Goal: Information Seeking & Learning: Compare options

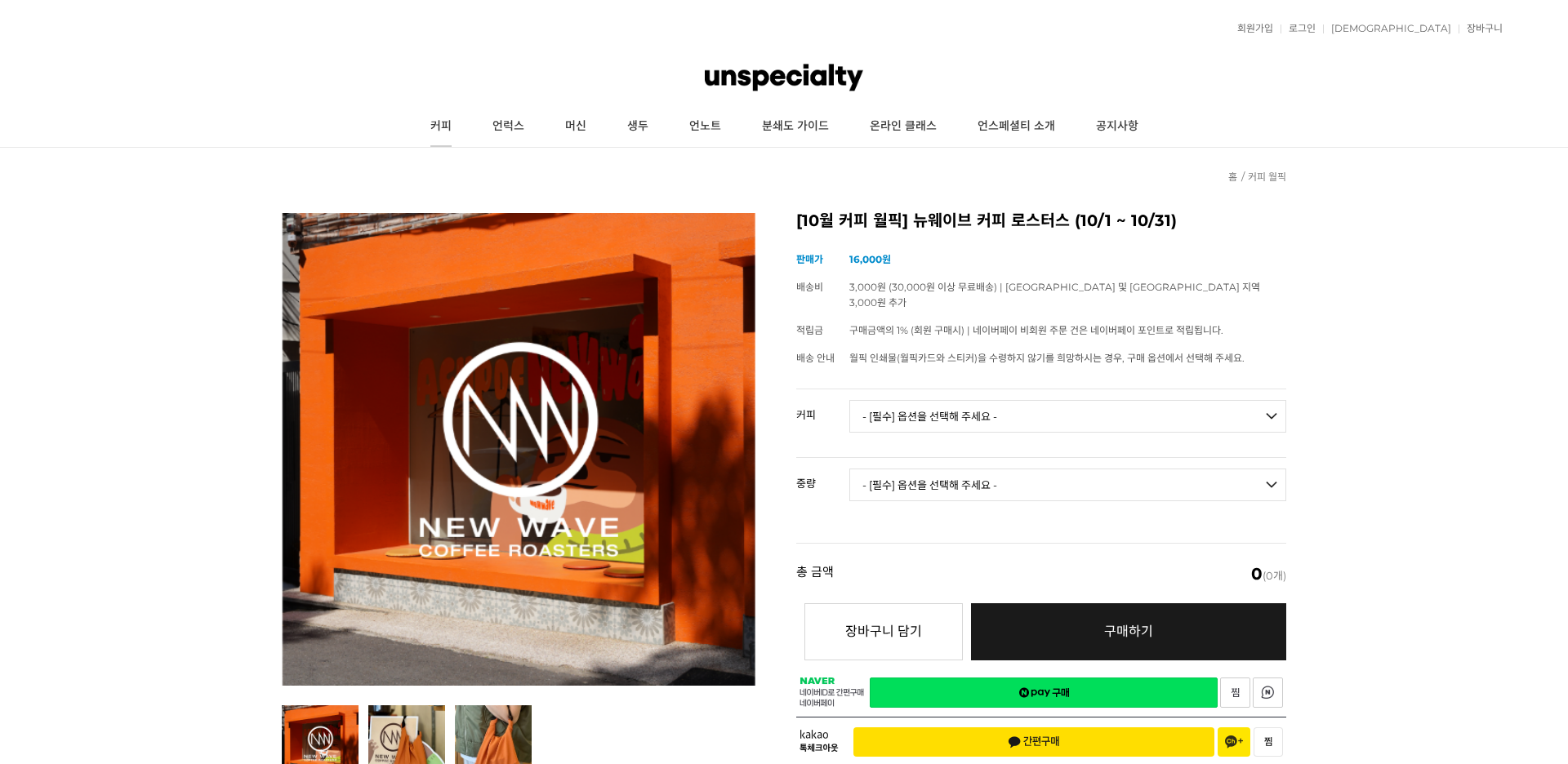
click at [452, 126] on link "커피" at bounding box center [440, 127] width 62 height 41
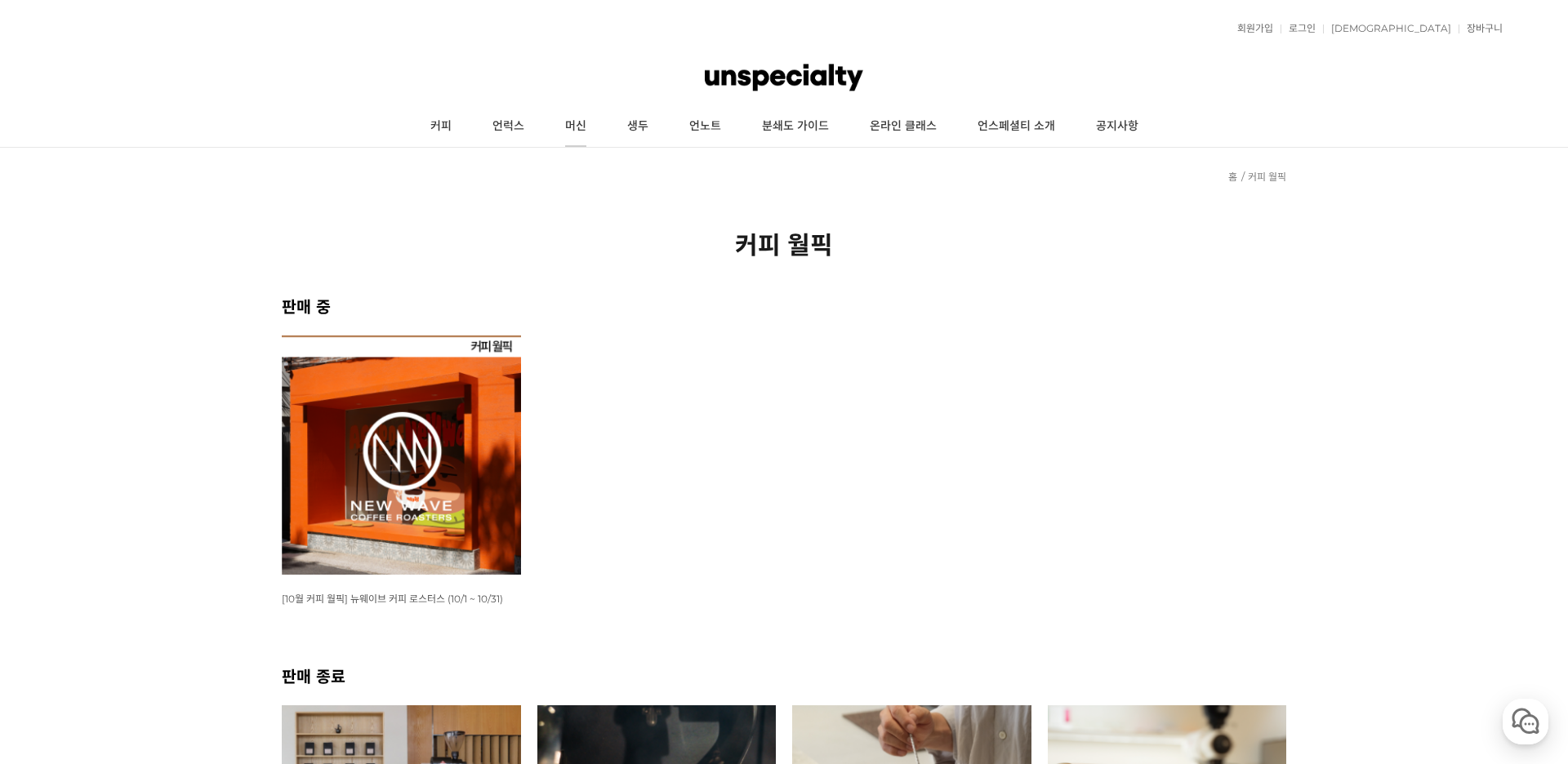
click at [571, 138] on link "머신" at bounding box center [575, 127] width 62 height 41
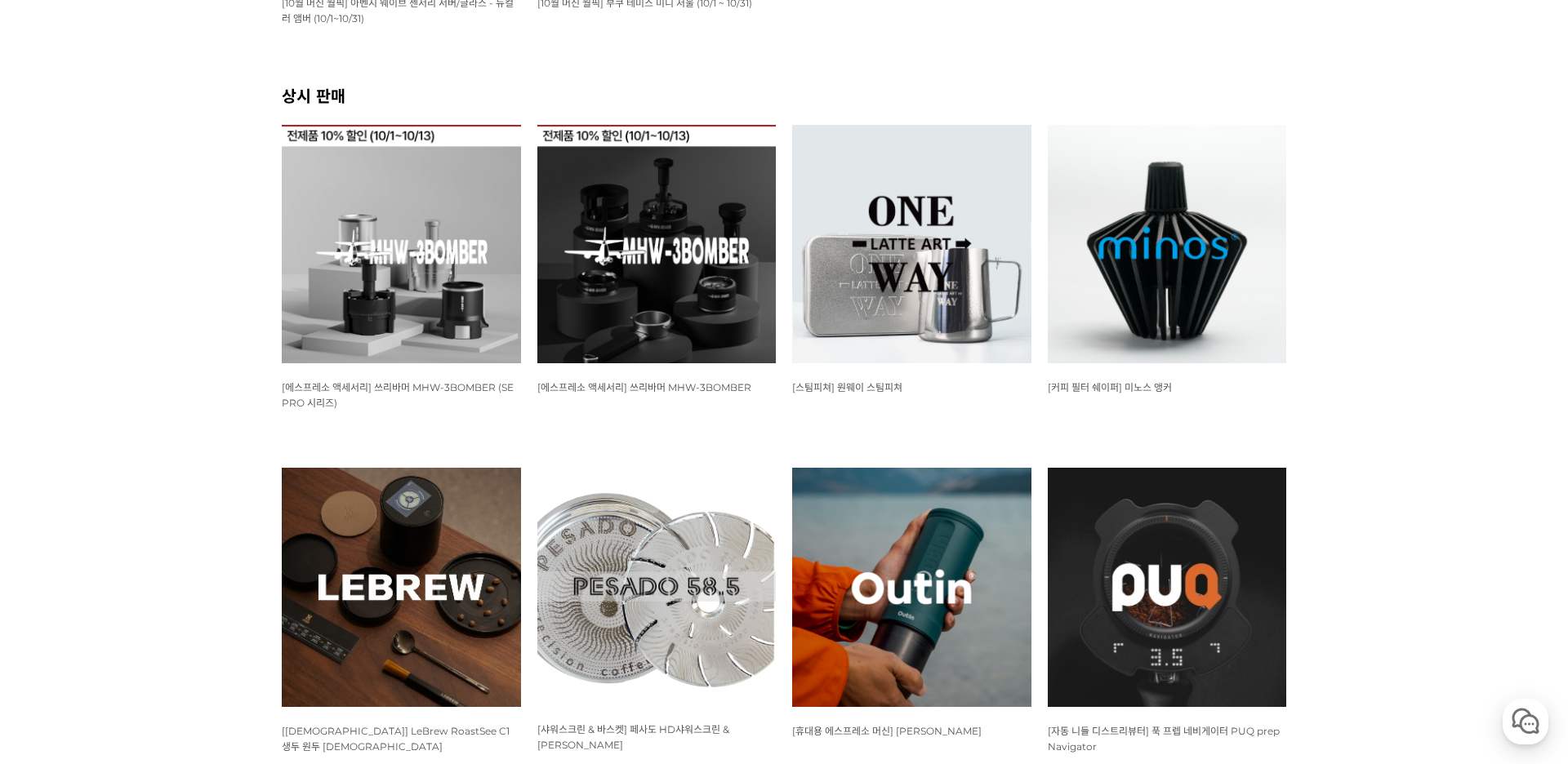
scroll to position [594, 0]
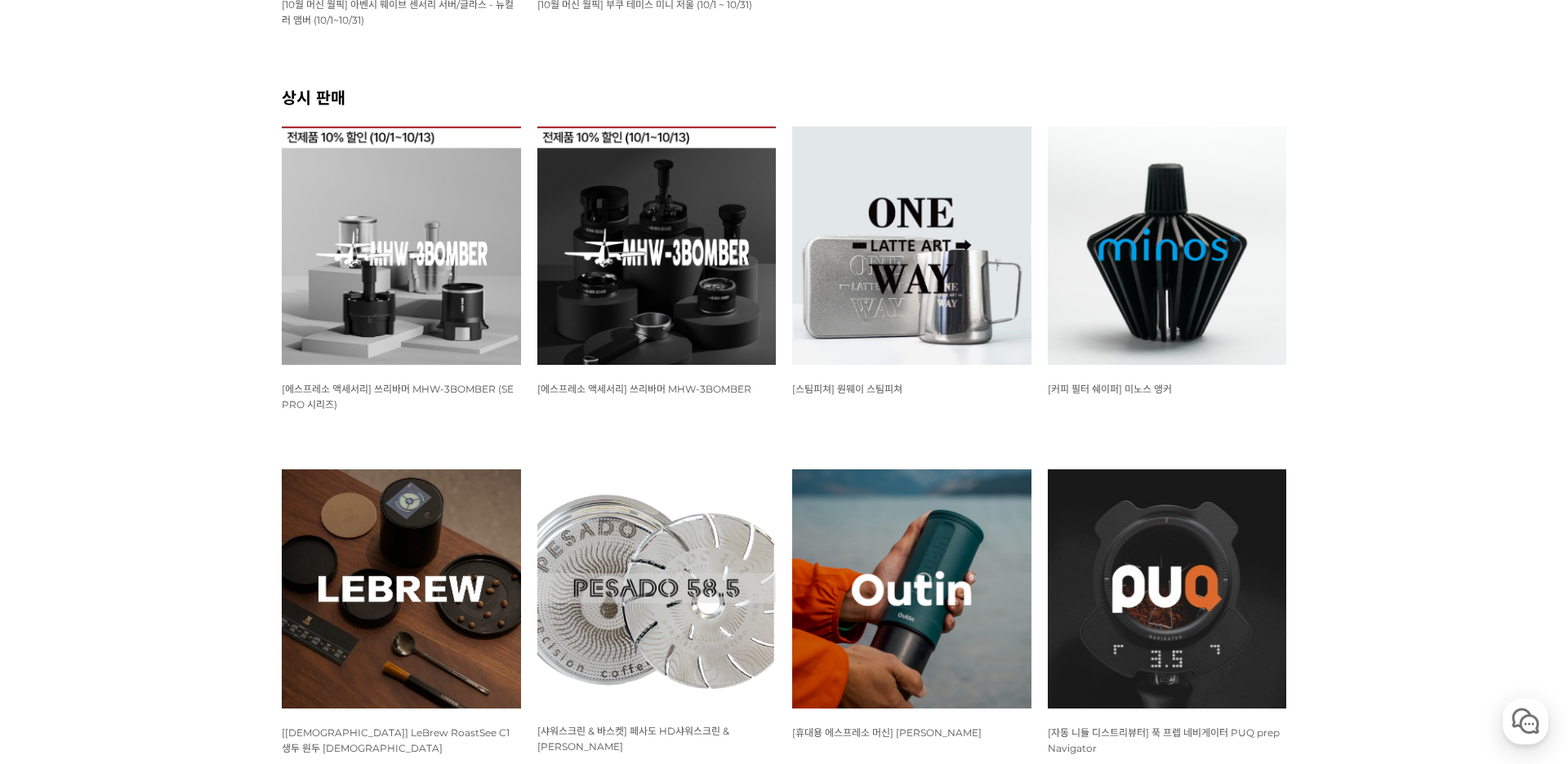
click at [462, 300] on img at bounding box center [401, 246] width 239 height 239
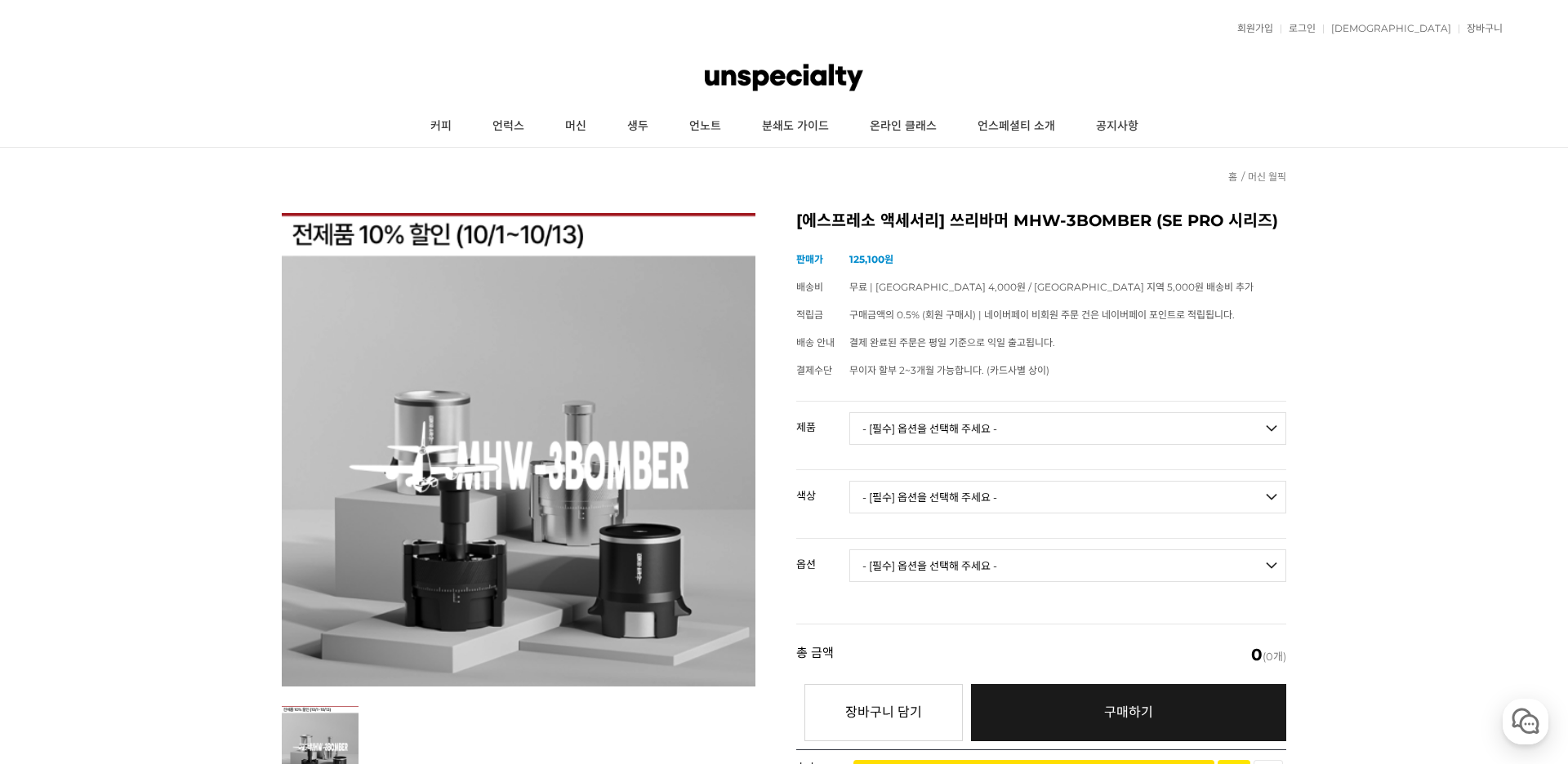
scroll to position [2, 0]
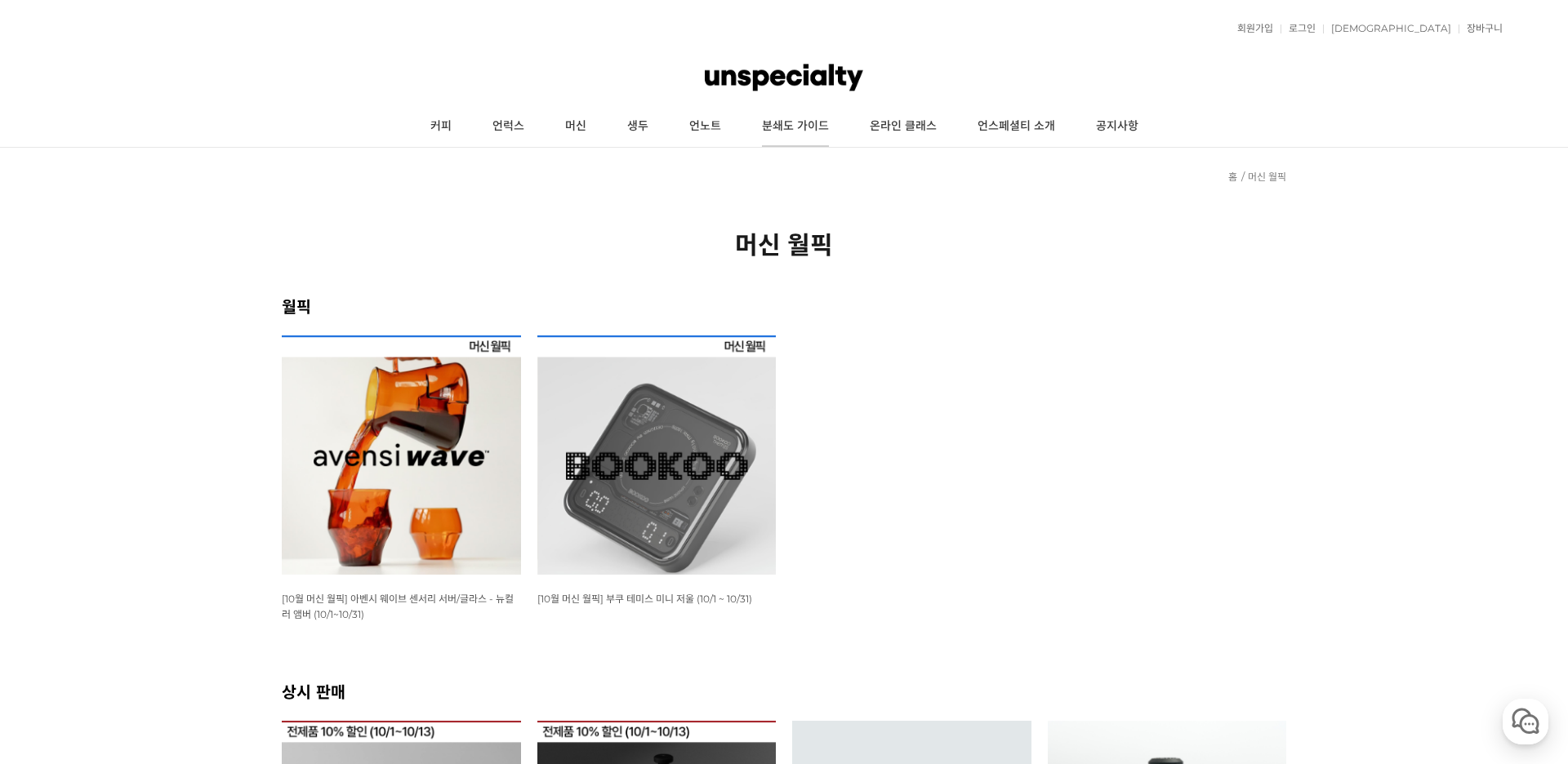
click at [815, 124] on link "분쇄도 가이드" at bounding box center [795, 127] width 108 height 41
click at [631, 132] on link "생두" at bounding box center [637, 127] width 62 height 41
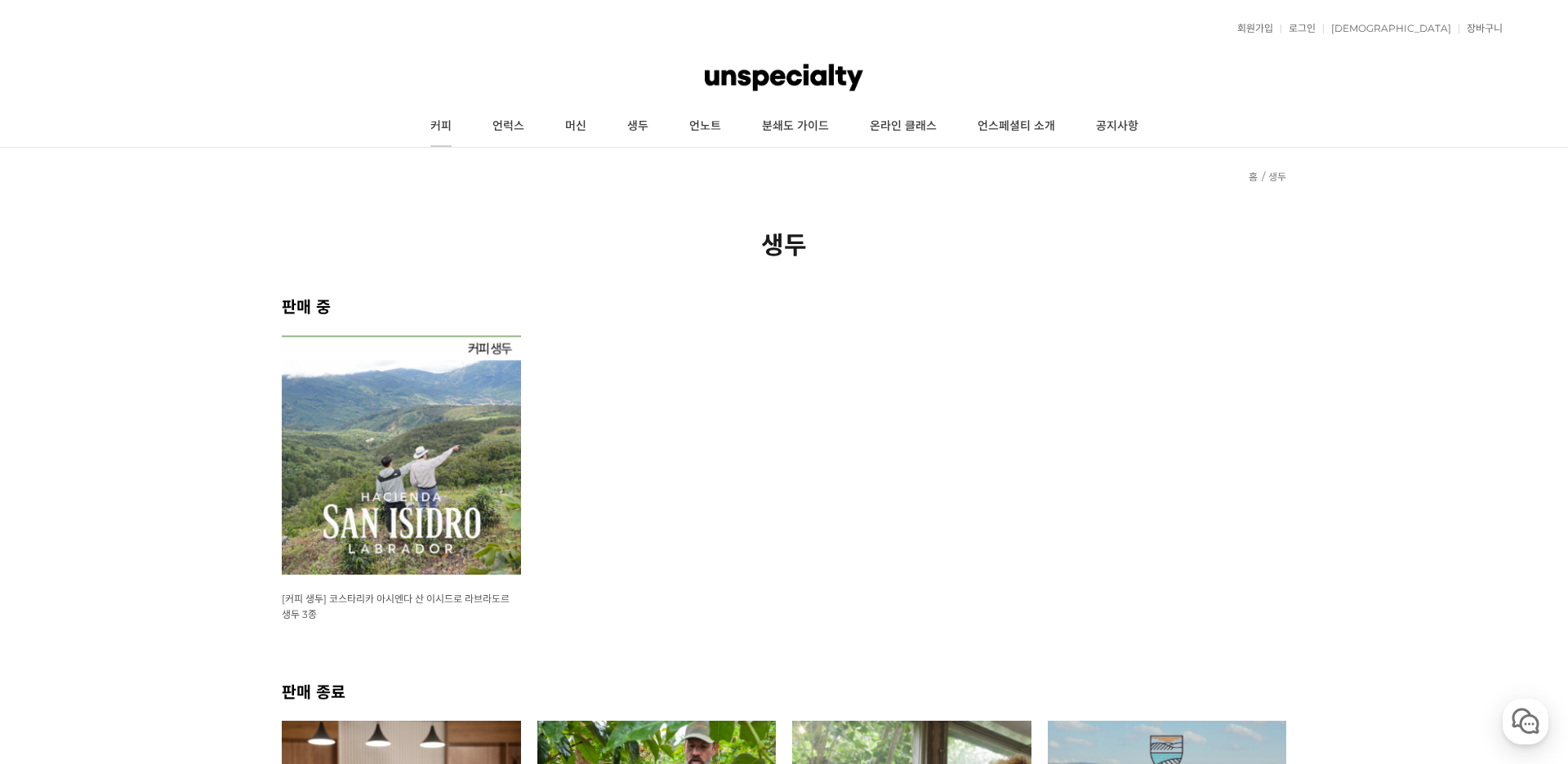
click at [433, 133] on link "커피" at bounding box center [440, 127] width 62 height 41
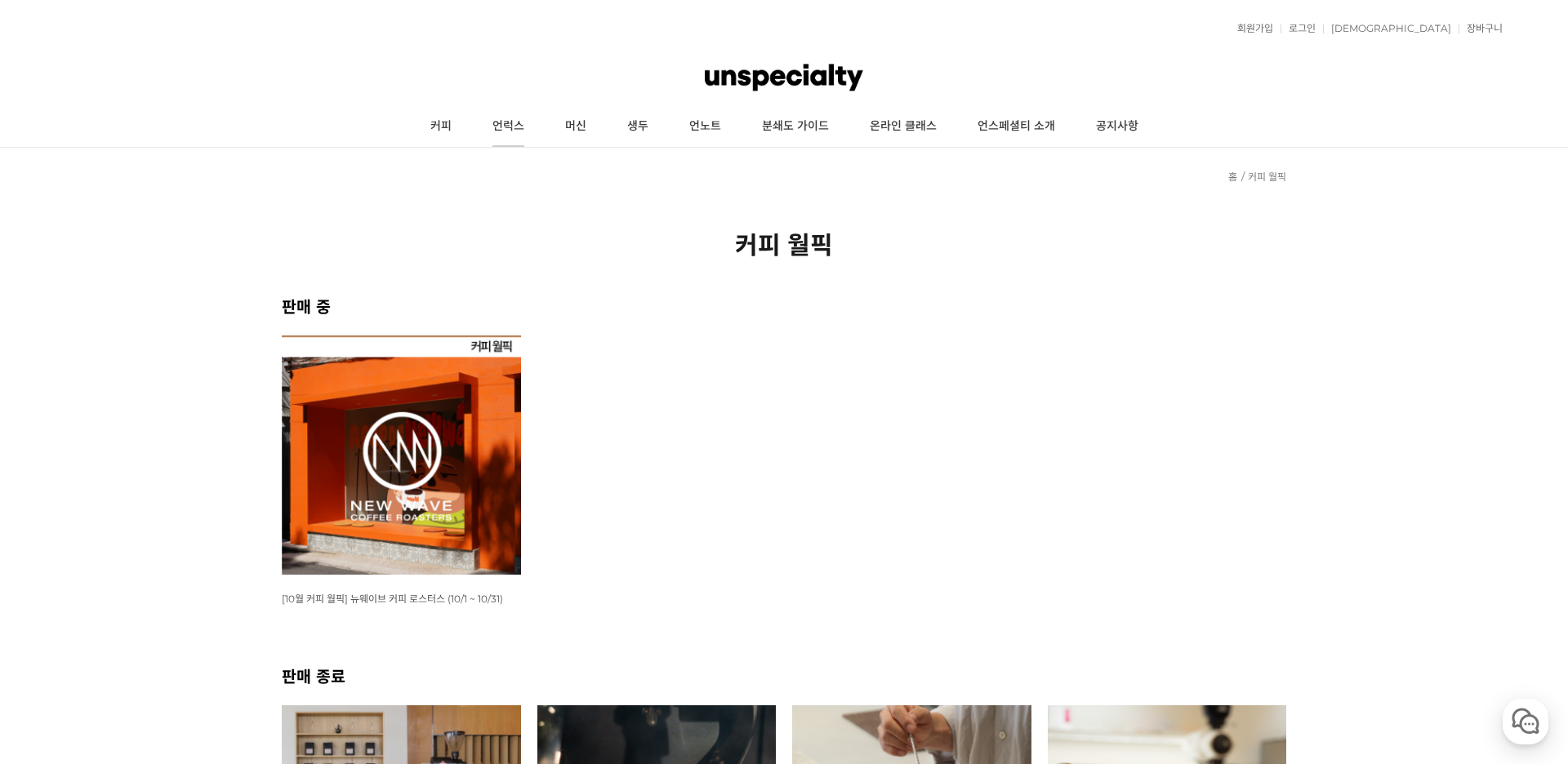
click at [494, 129] on link "언럭스" at bounding box center [509, 127] width 73 height 41
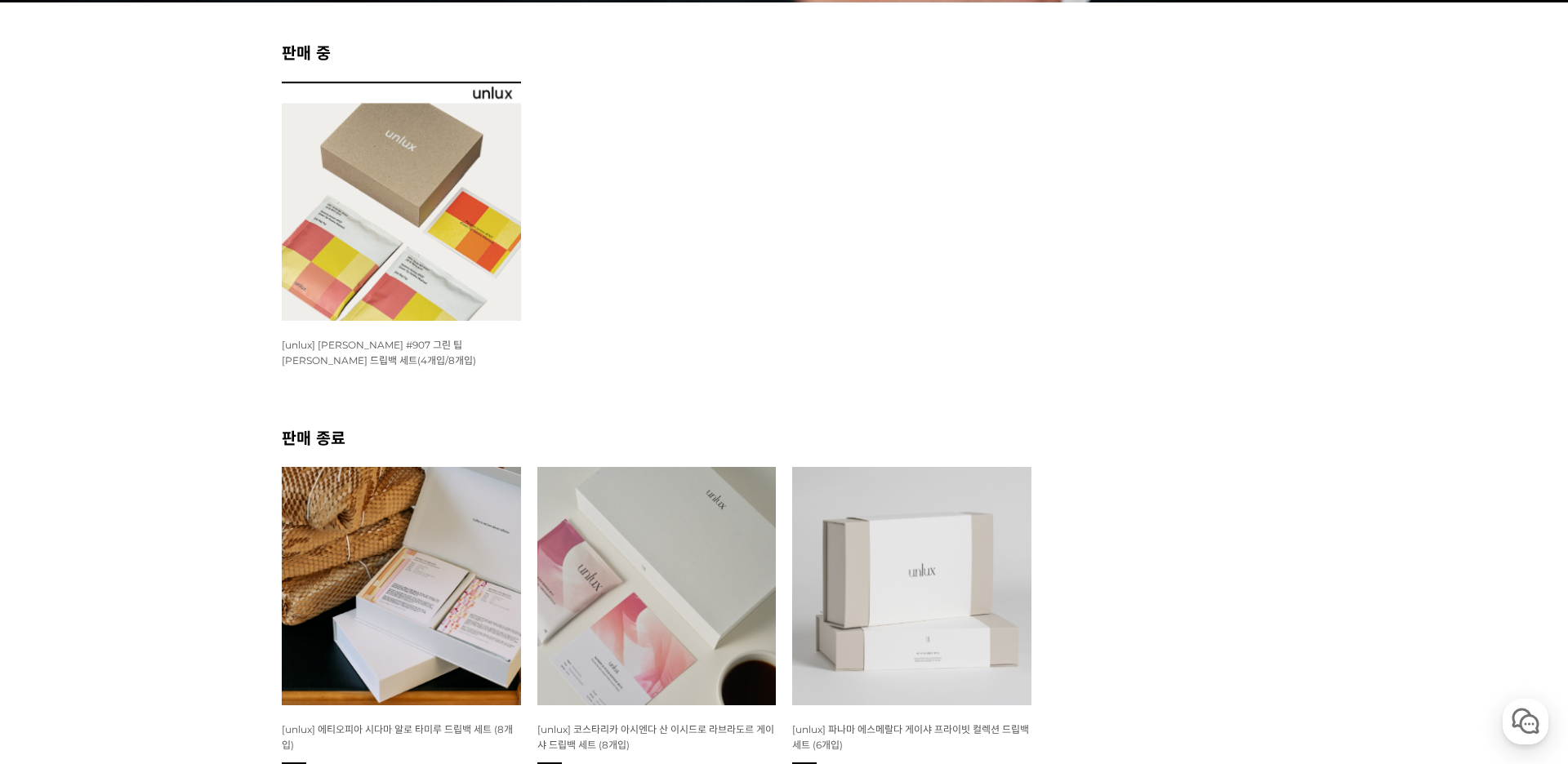
scroll to position [612, 0]
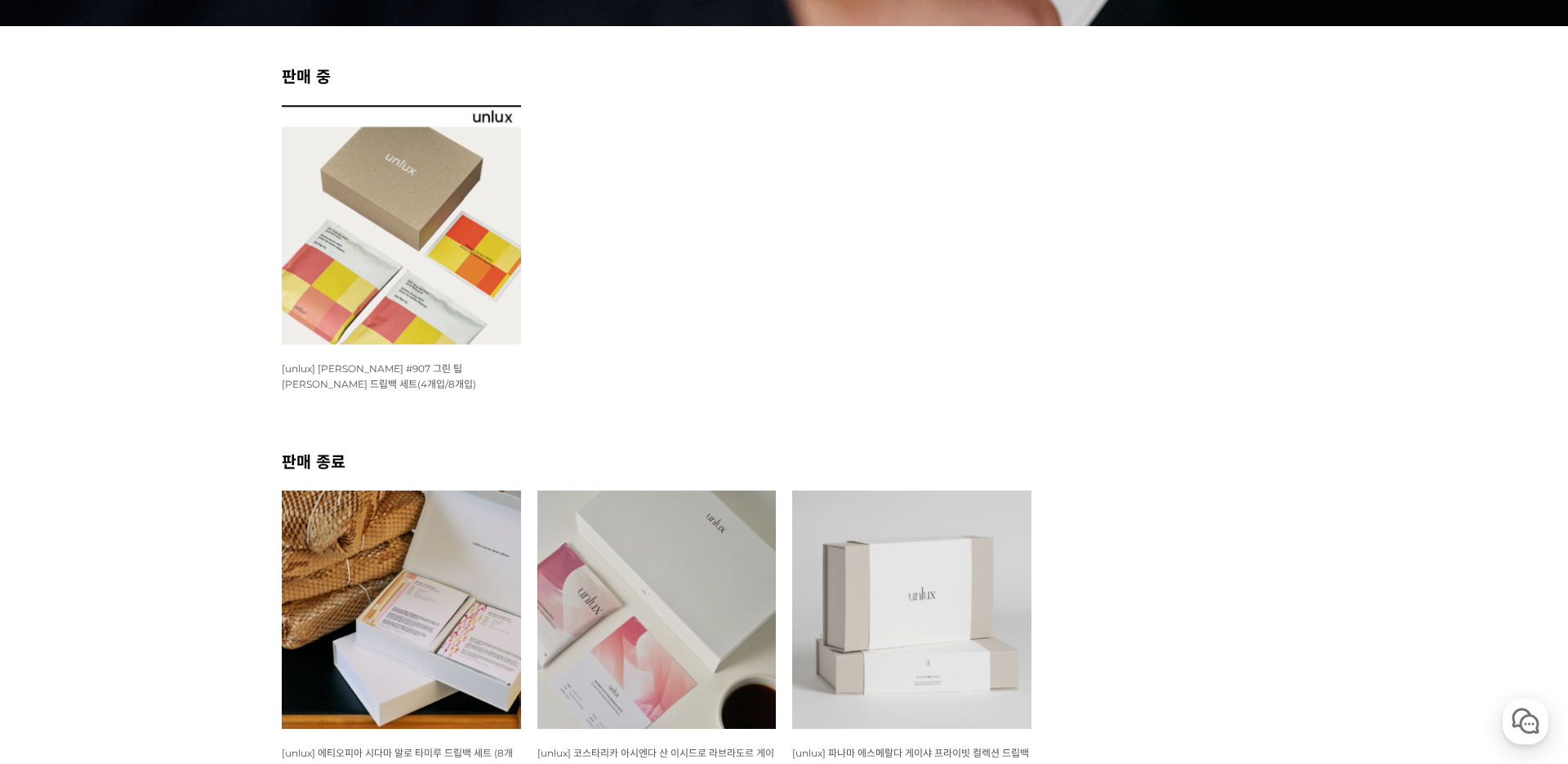
click at [435, 281] on img at bounding box center [401, 225] width 239 height 239
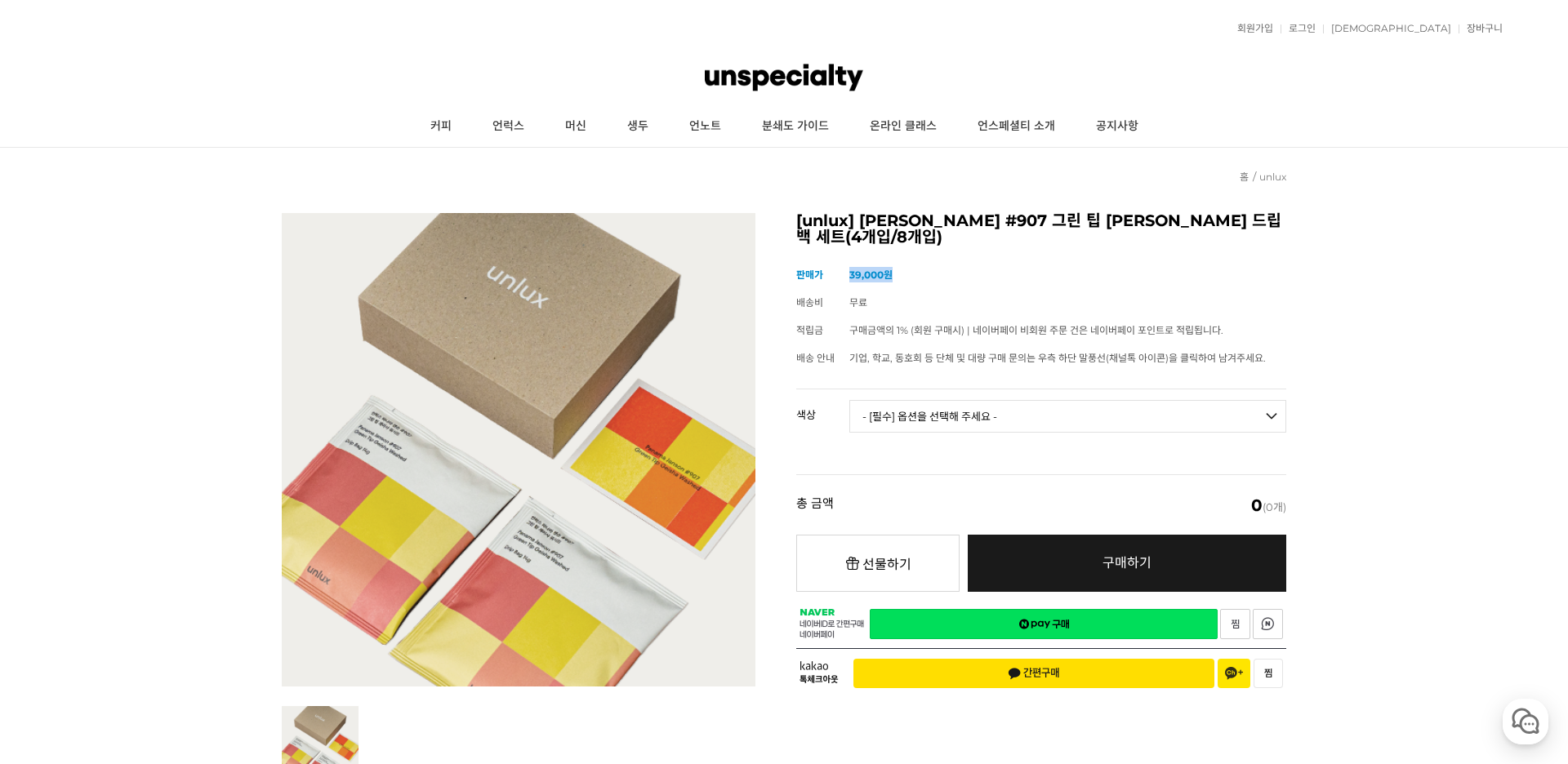
drag, startPoint x: 850, startPoint y: 274, endPoint x: 945, endPoint y: 278, distance: 95.1
click at [945, 278] on td "39,000원" at bounding box center [1068, 275] width 437 height 28
click at [1012, 287] on td "39,000원" at bounding box center [1068, 275] width 437 height 28
select select "*"
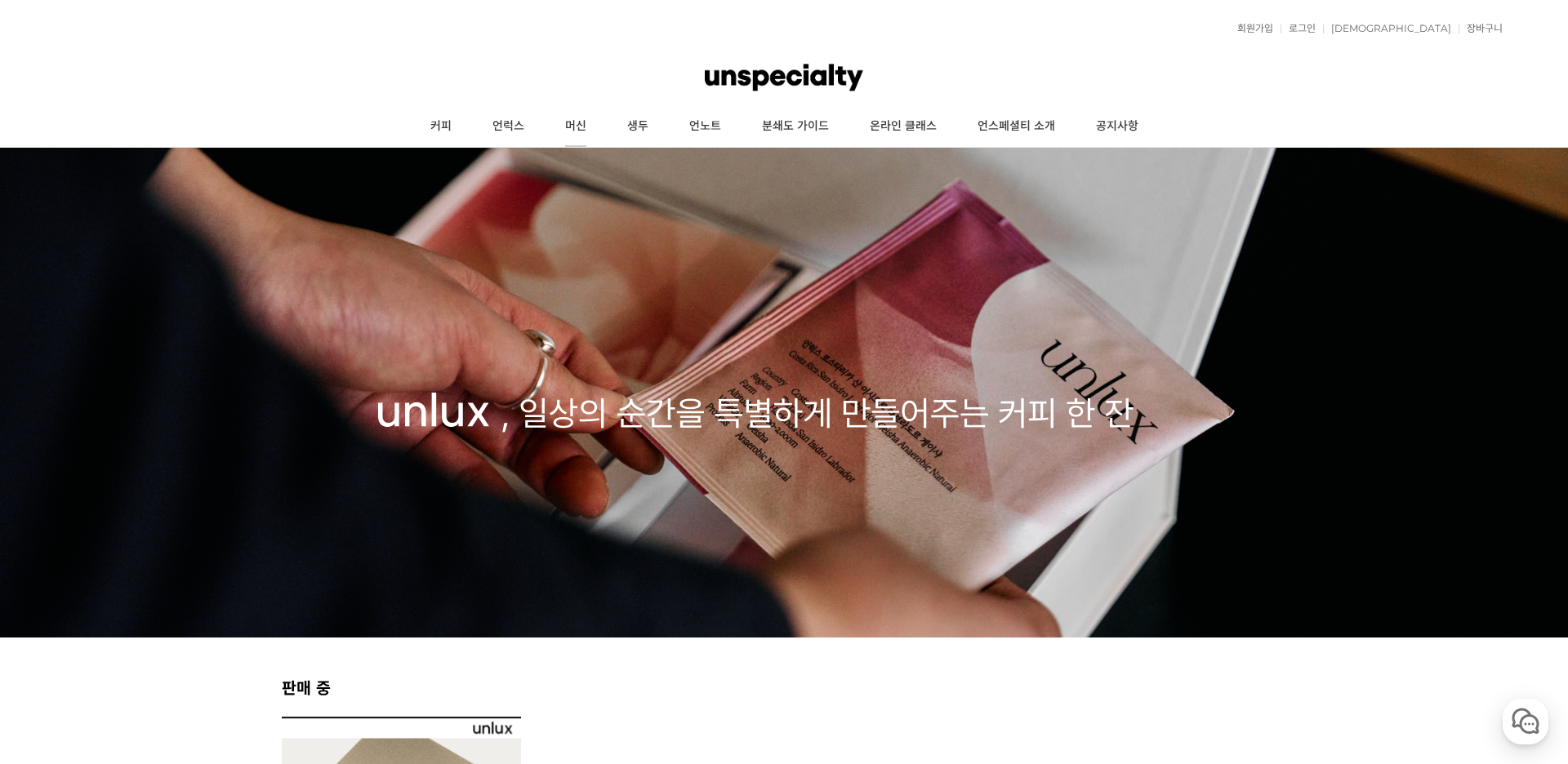
click at [579, 120] on link "머신" at bounding box center [575, 127] width 62 height 41
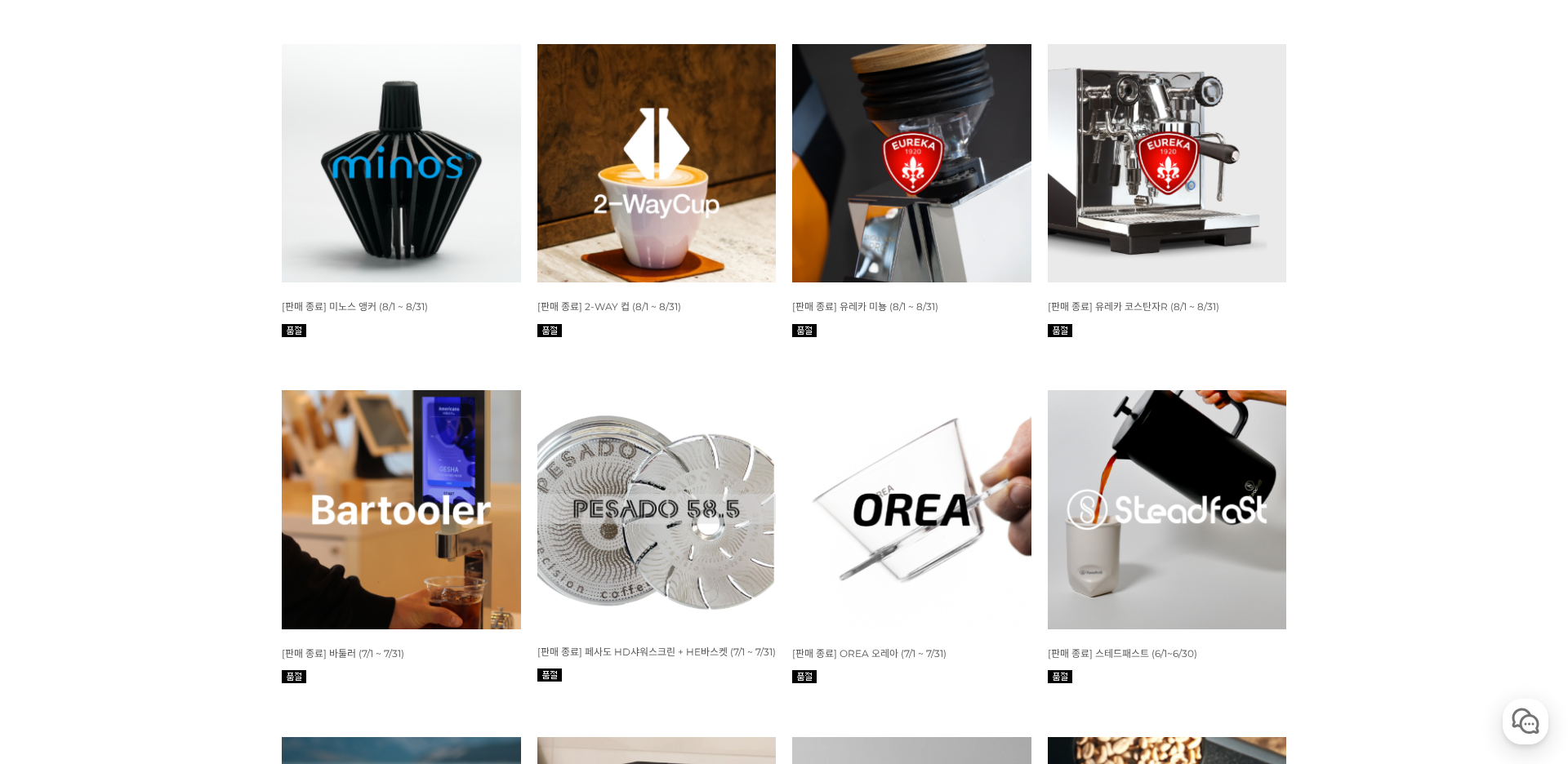
scroll to position [2967, 0]
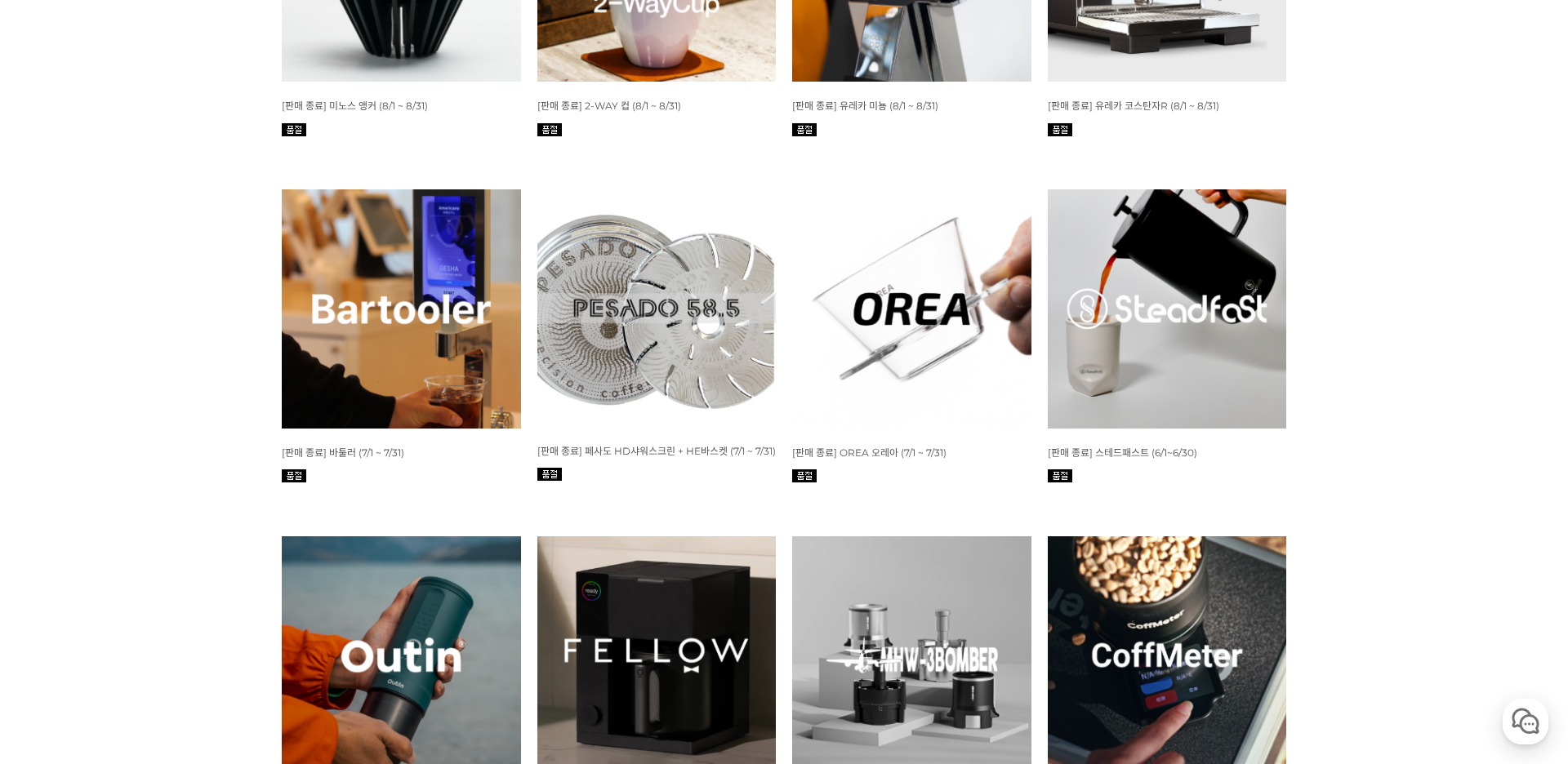
click at [400, 344] on img at bounding box center [401, 309] width 239 height 239
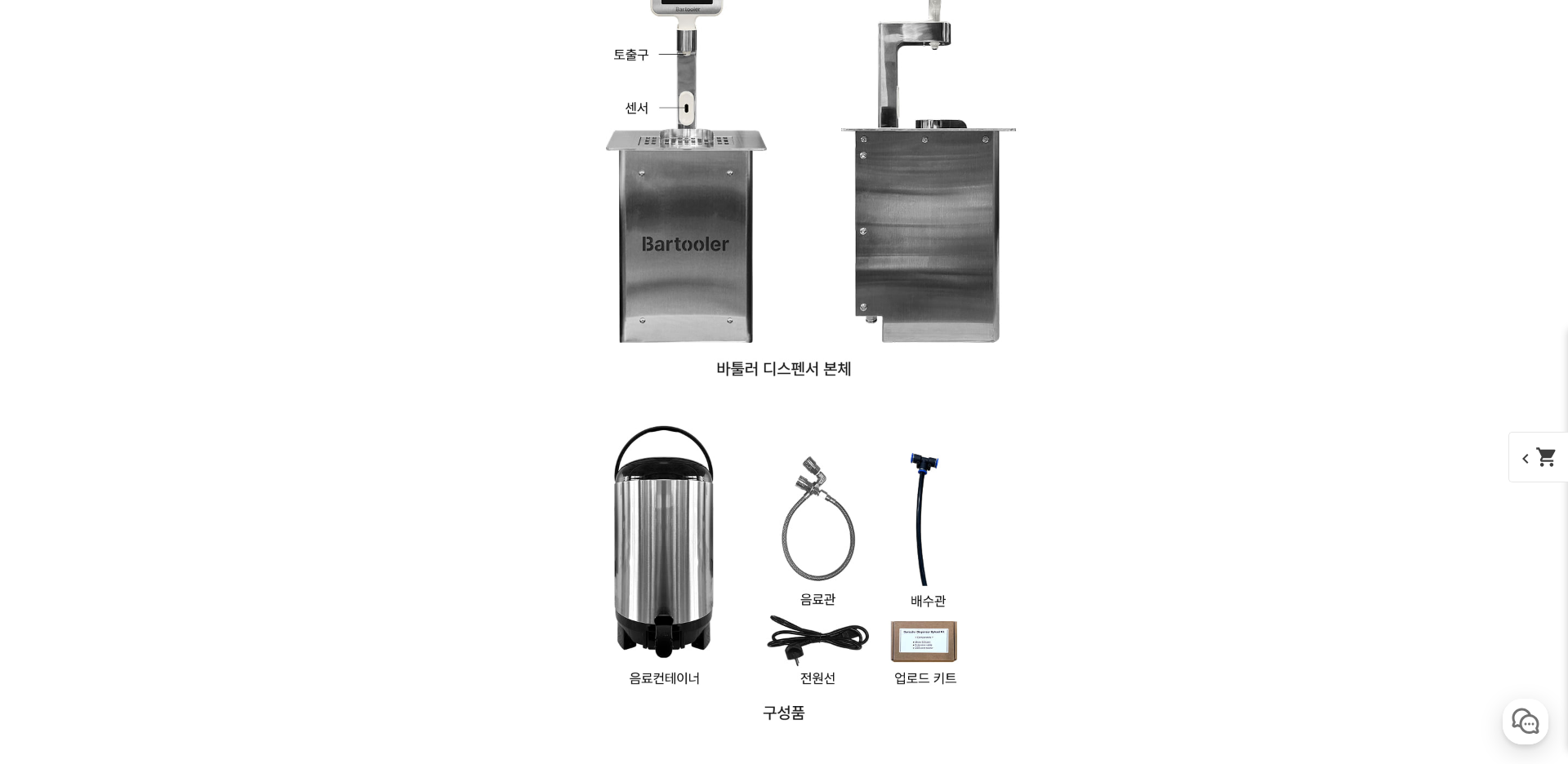
scroll to position [12023, 0]
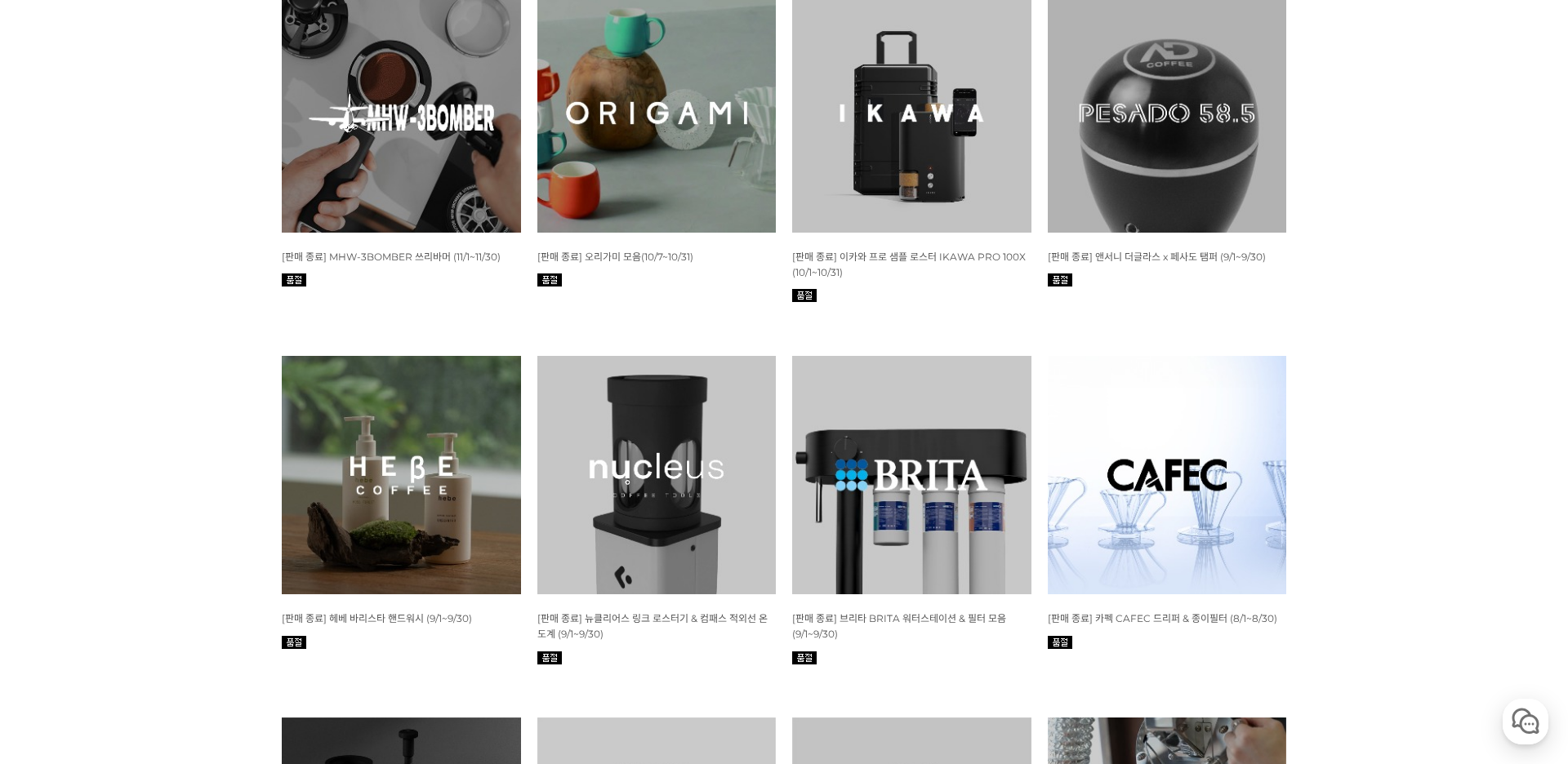
scroll to position [4644, 0]
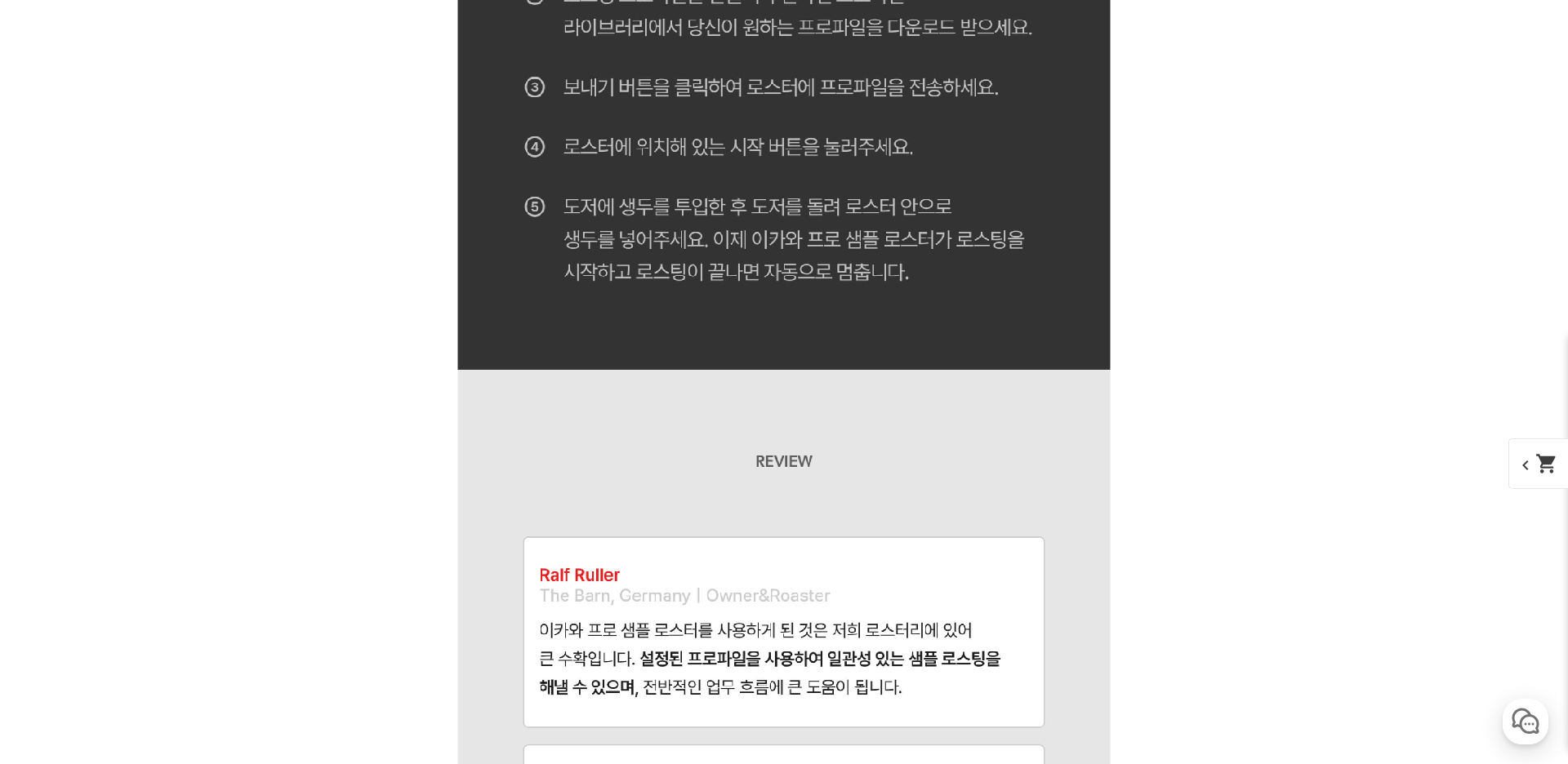
scroll to position [9935, 0]
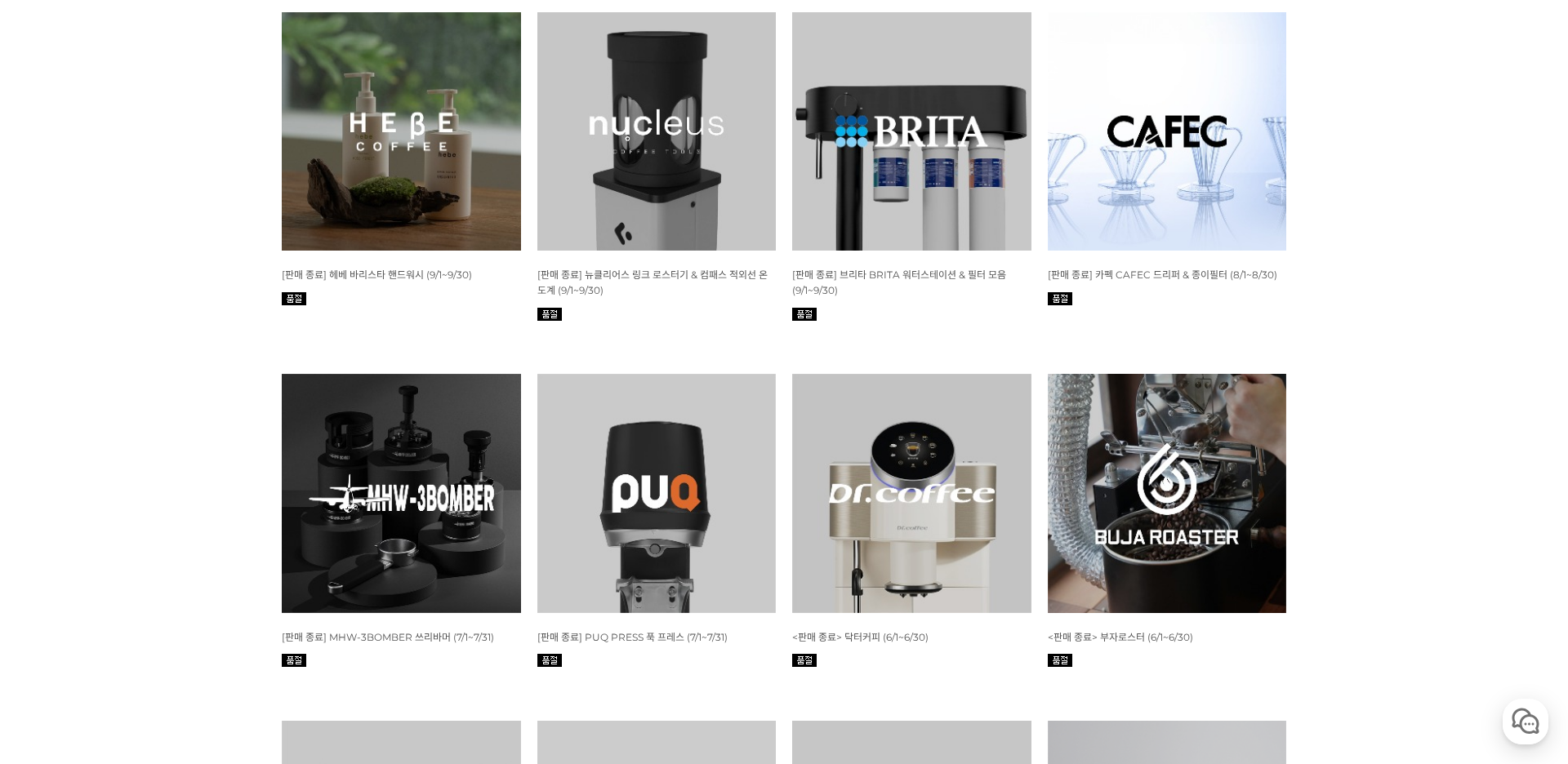
scroll to position [4859, 0]
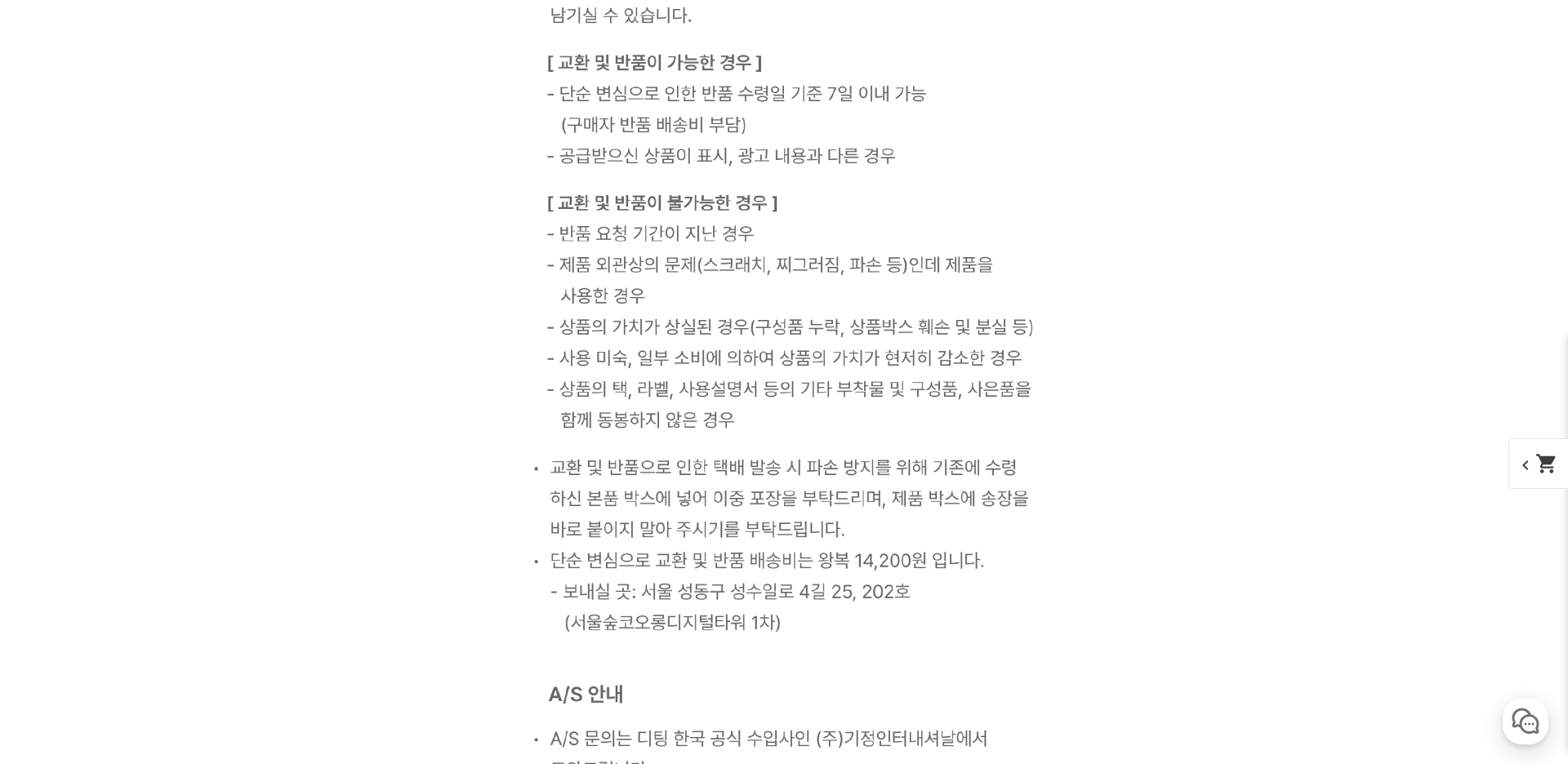
scroll to position [12896, 0]
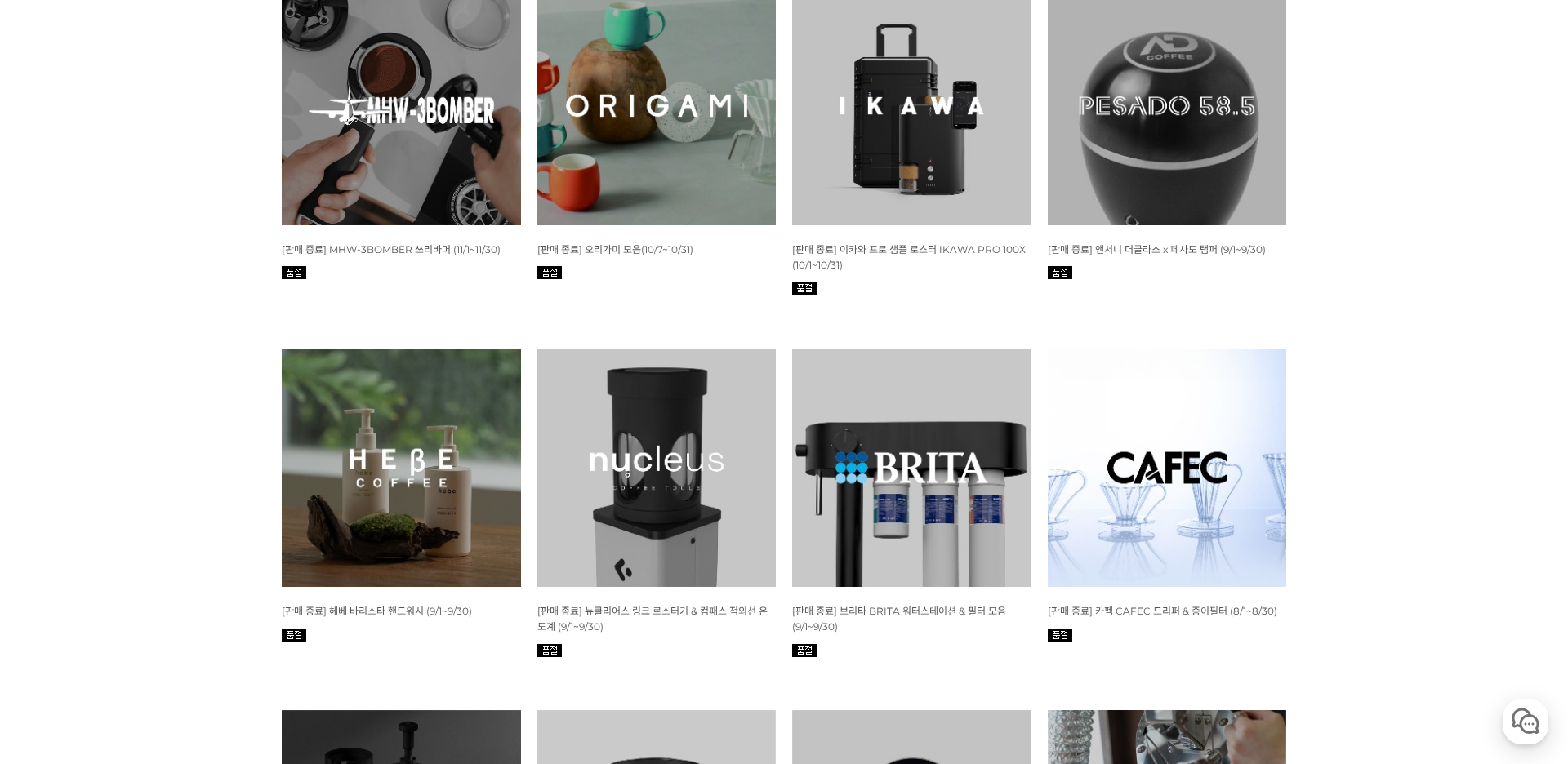
scroll to position [4591, 0]
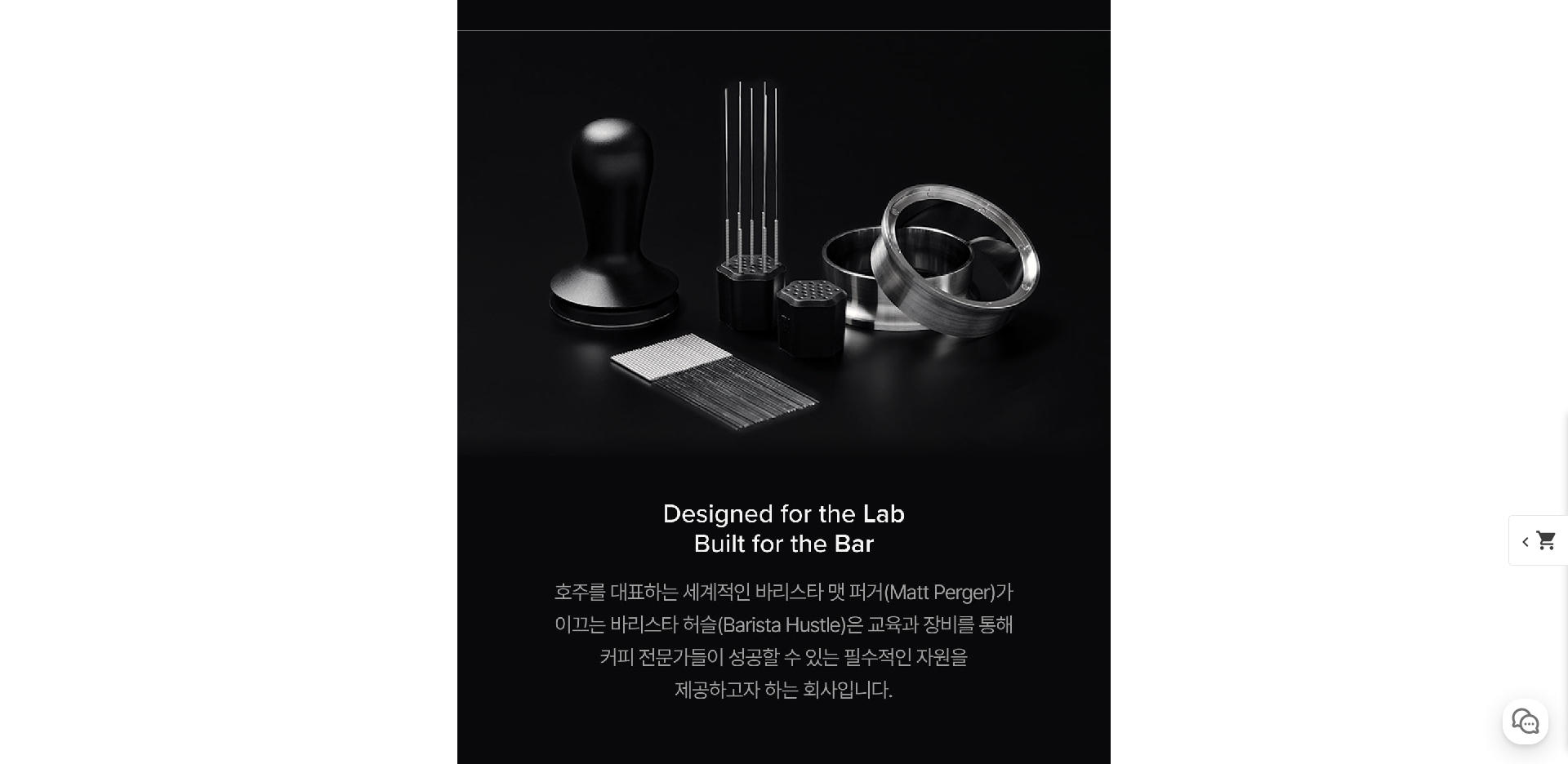
scroll to position [1933, 0]
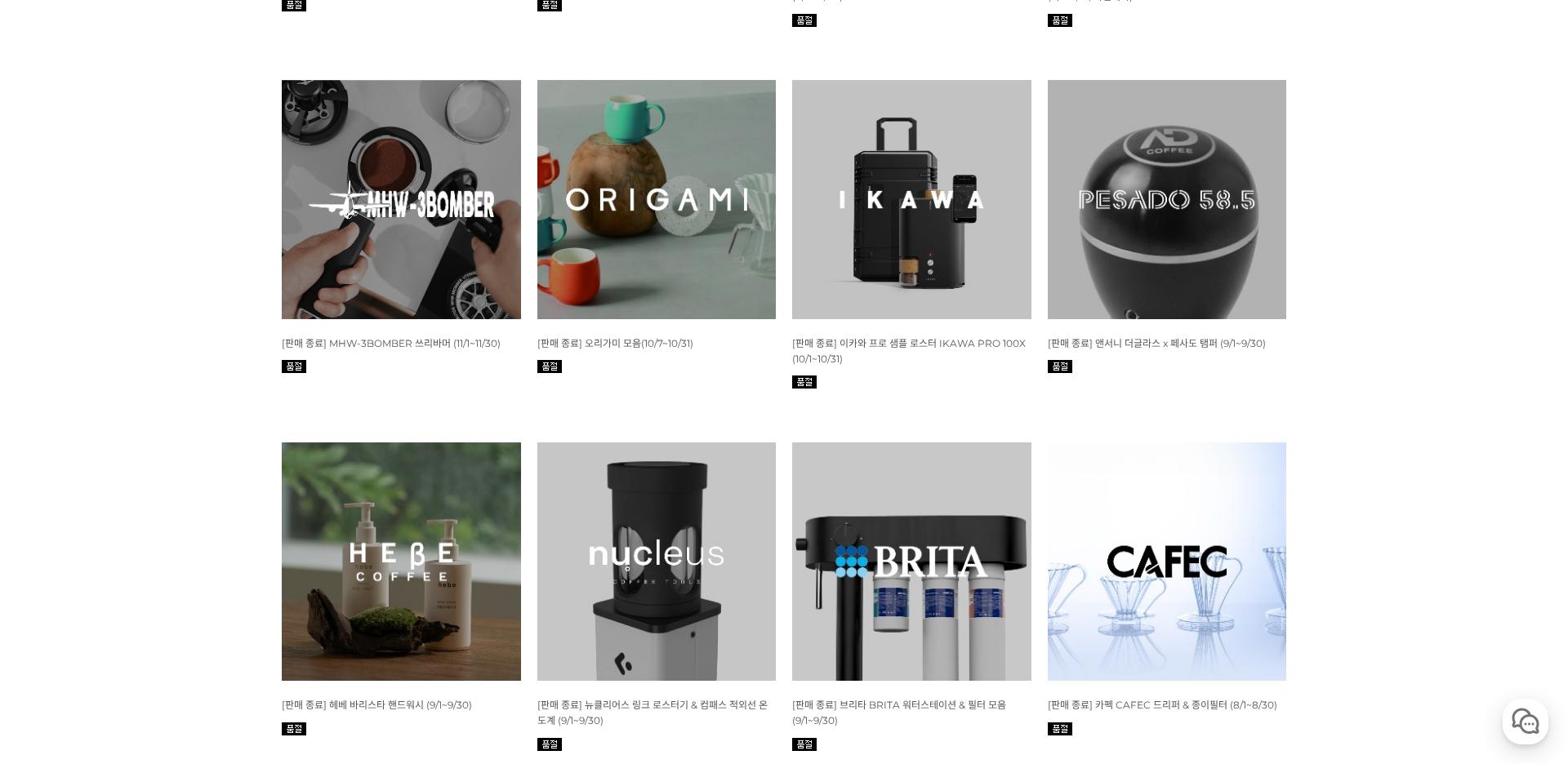
scroll to position [4496, 0]
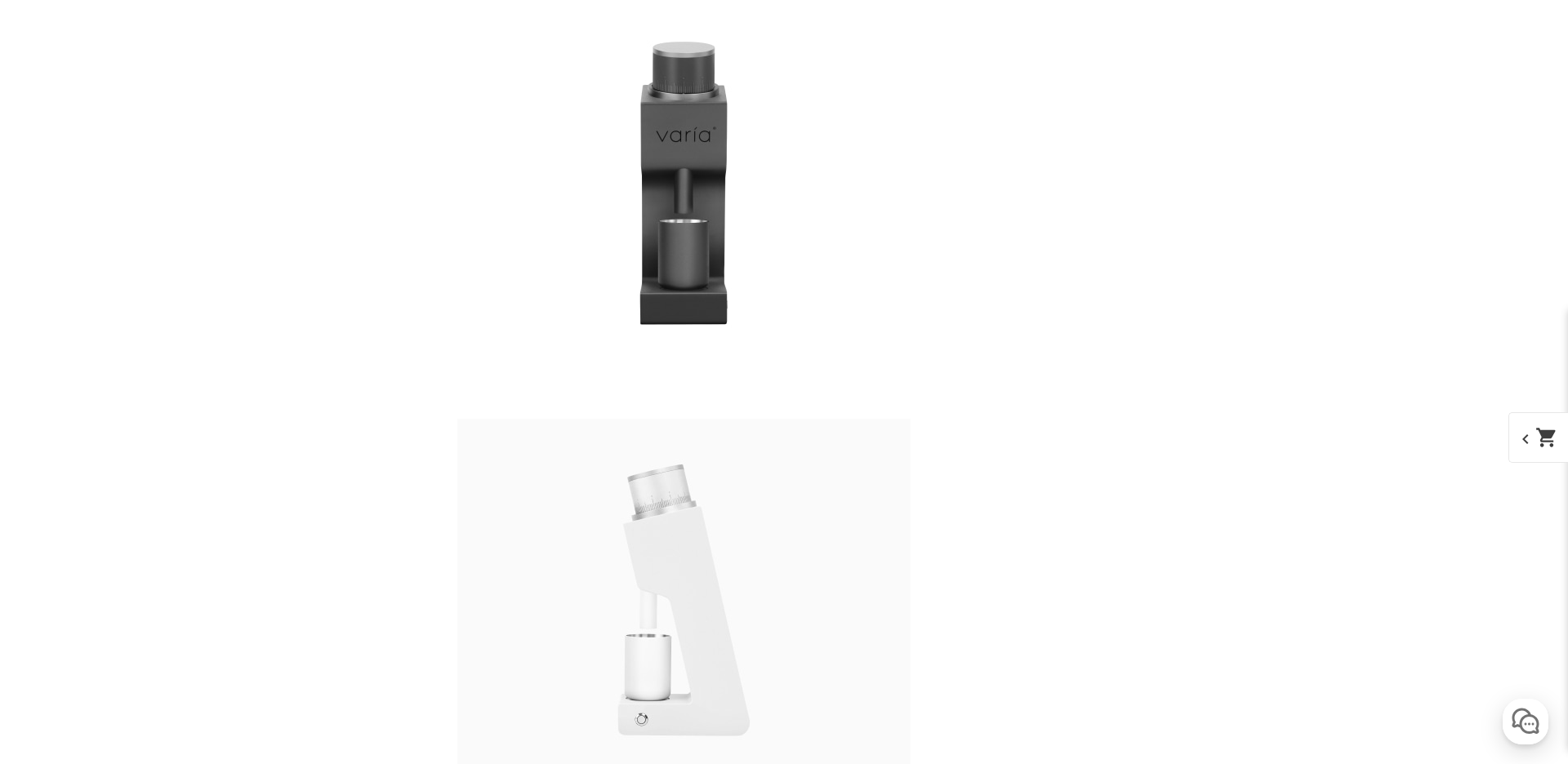
scroll to position [4139, 0]
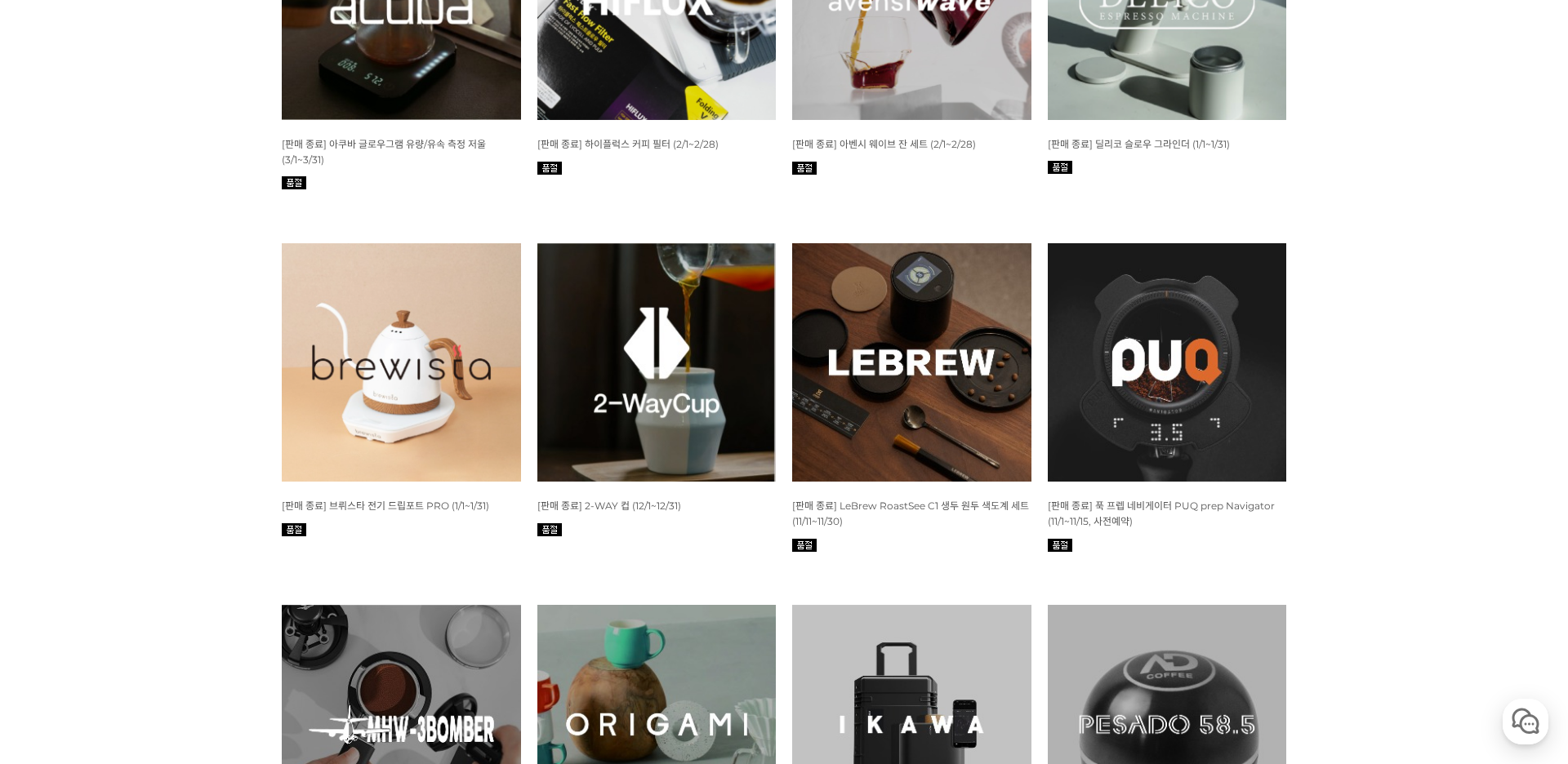
scroll to position [3980, 0]
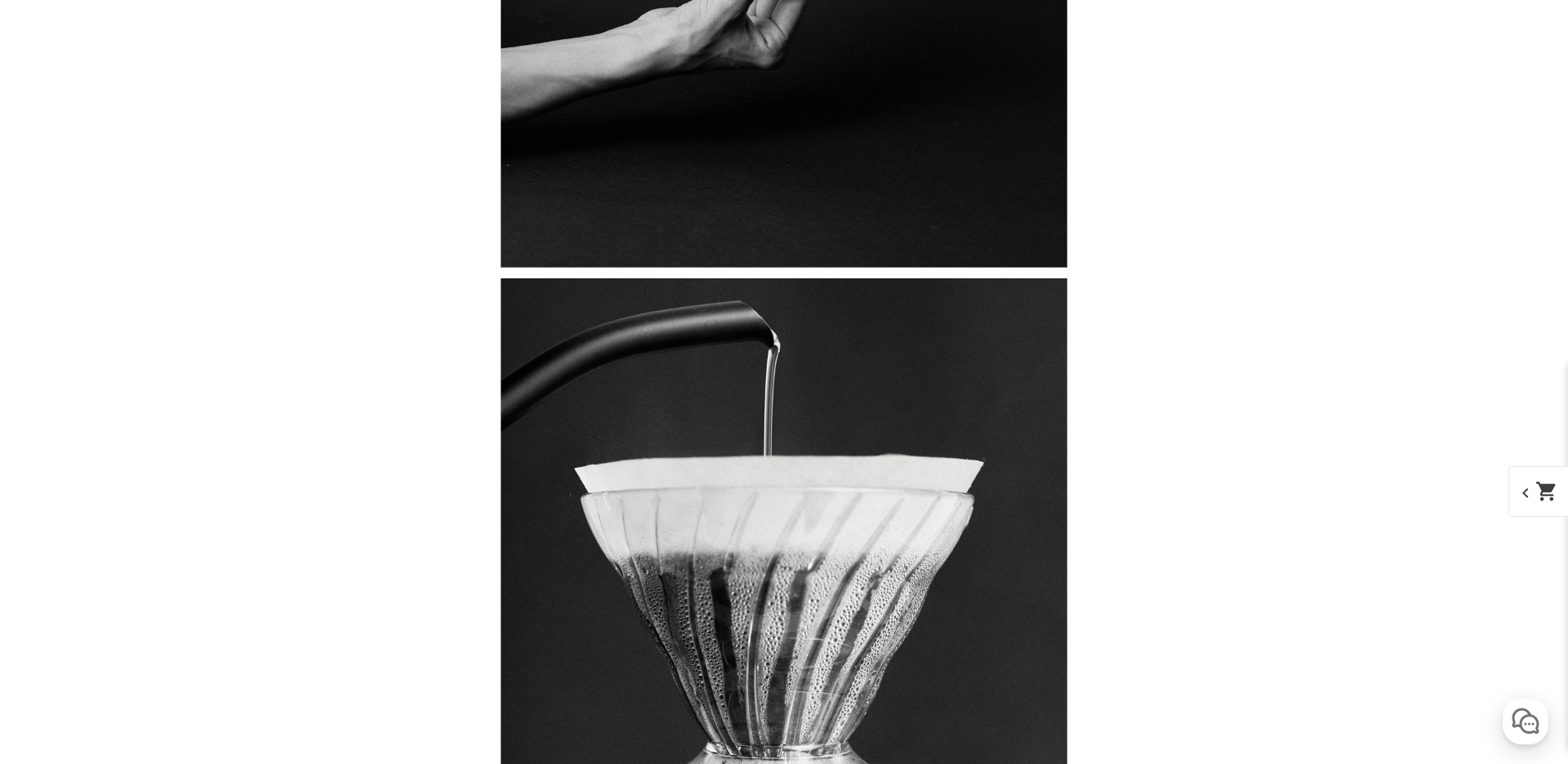
scroll to position [12506, 0]
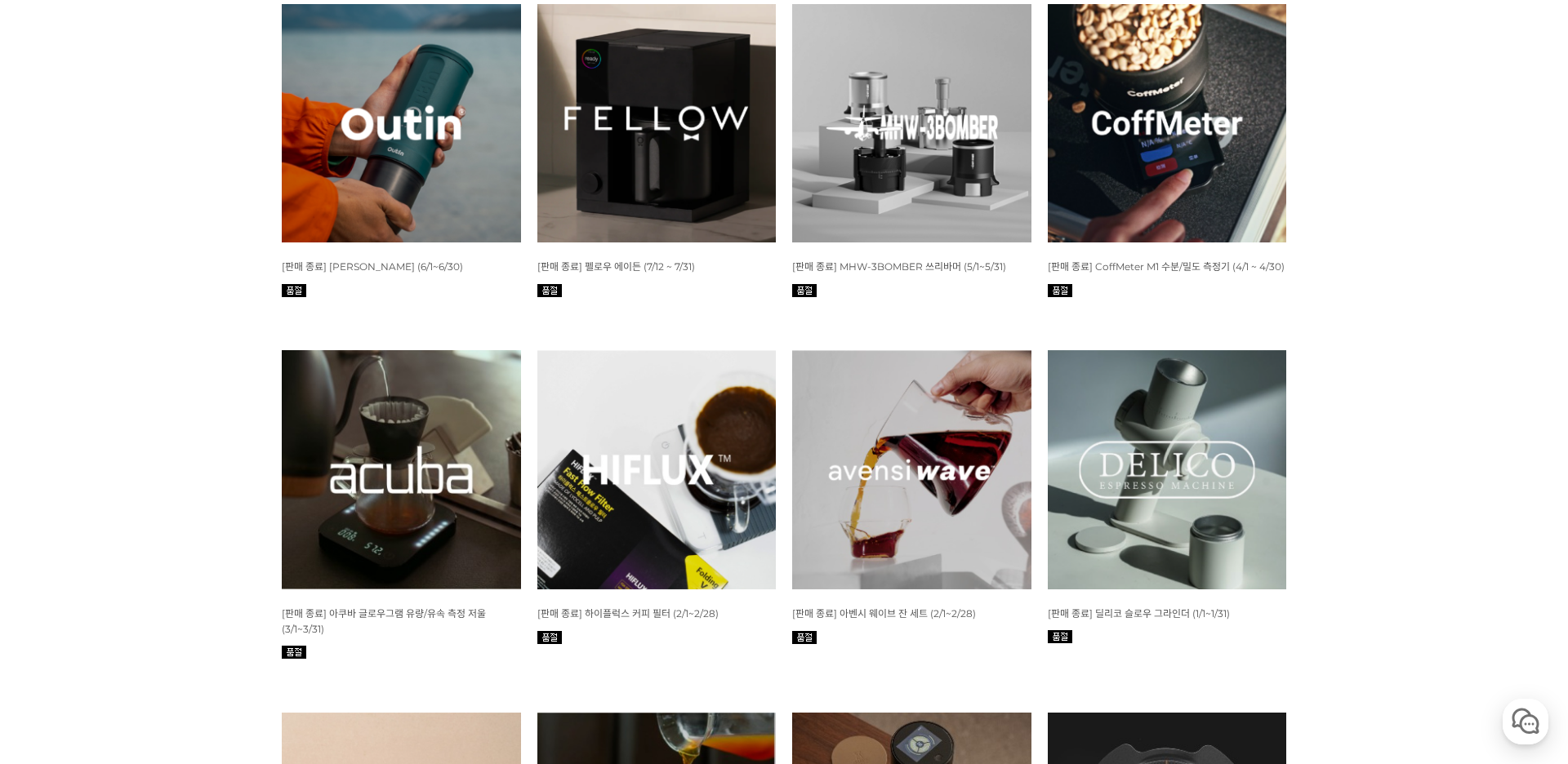
scroll to position [3458, 0]
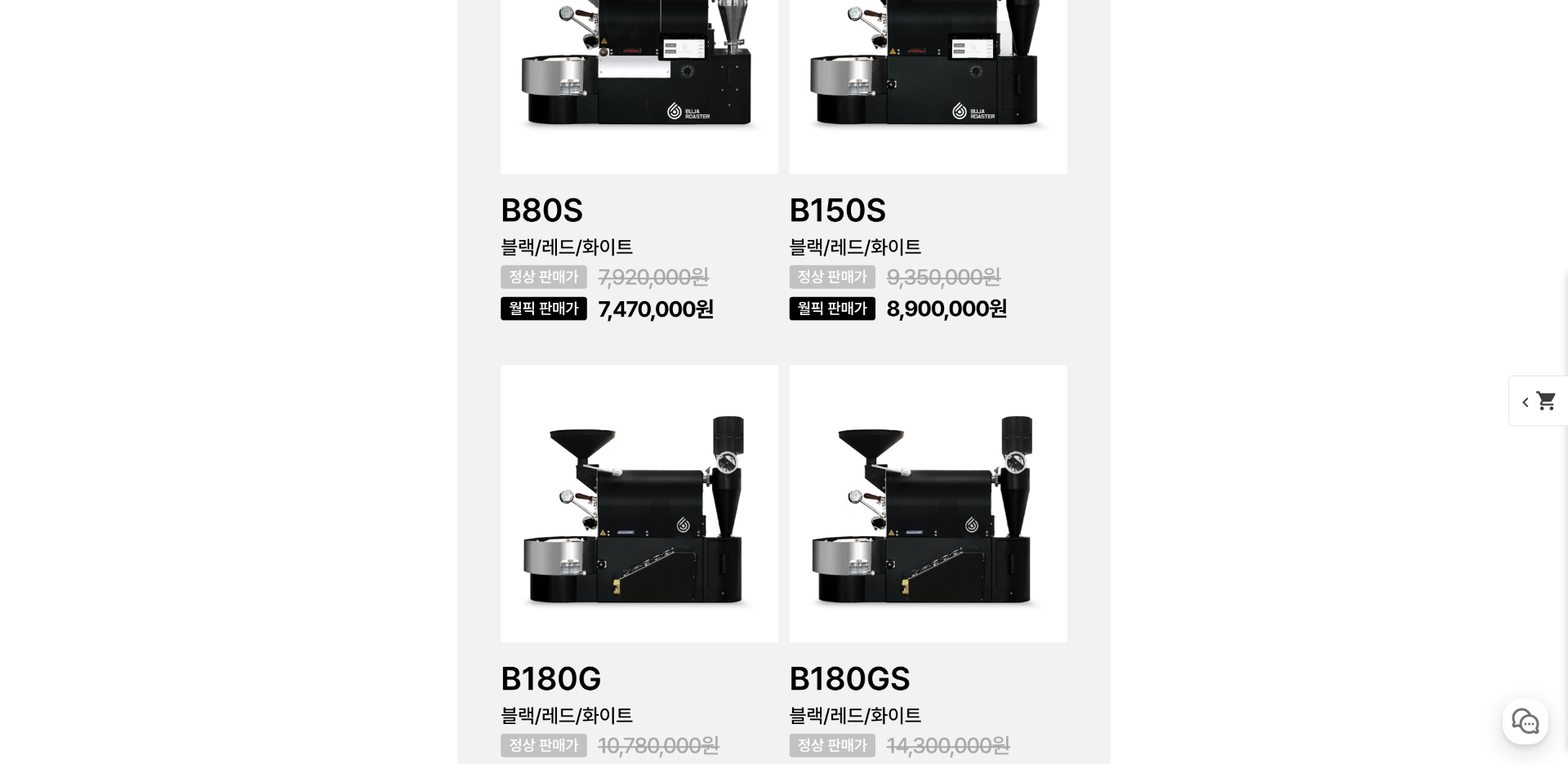
scroll to position [5491, 0]
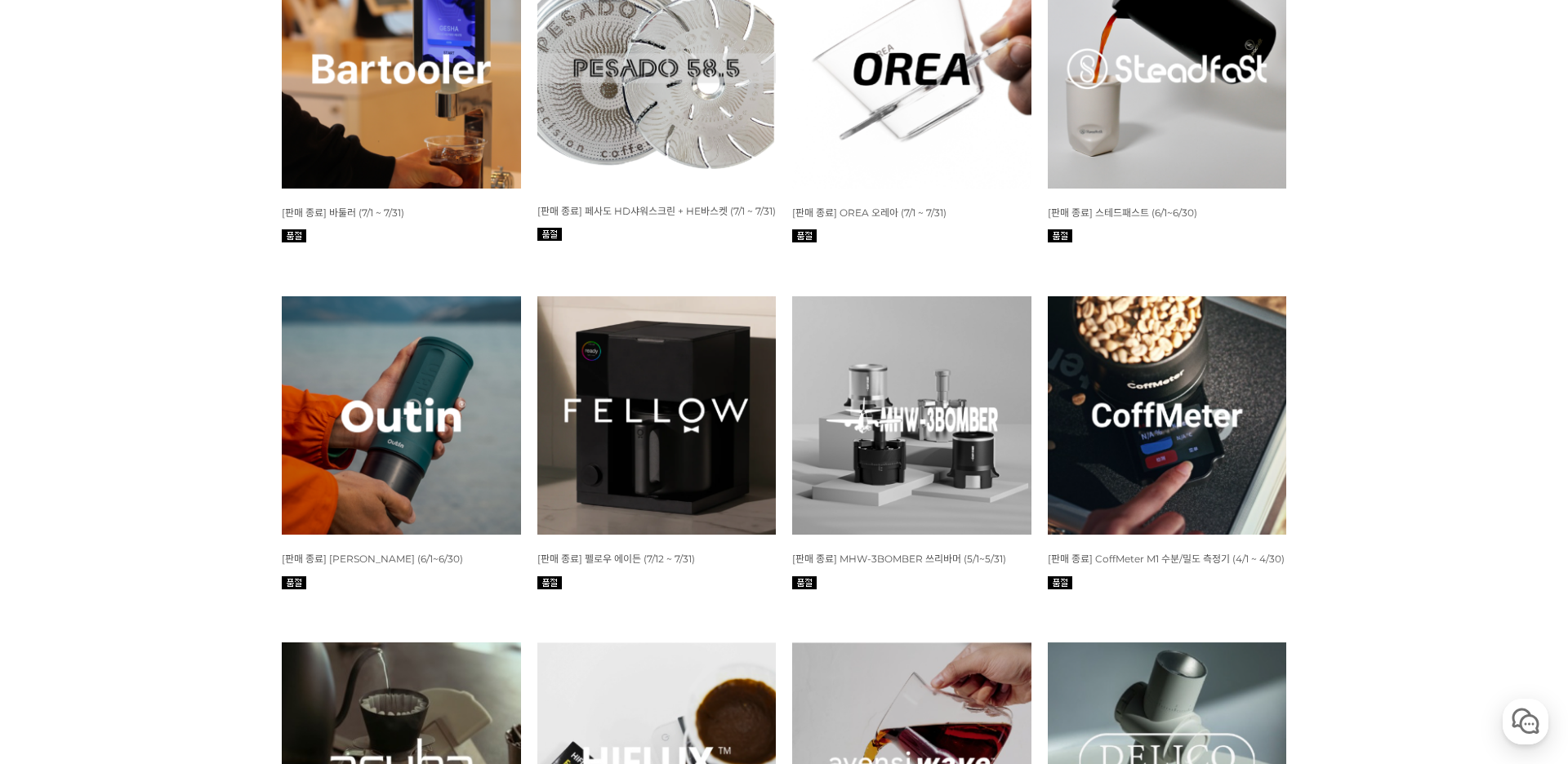
scroll to position [3194, 0]
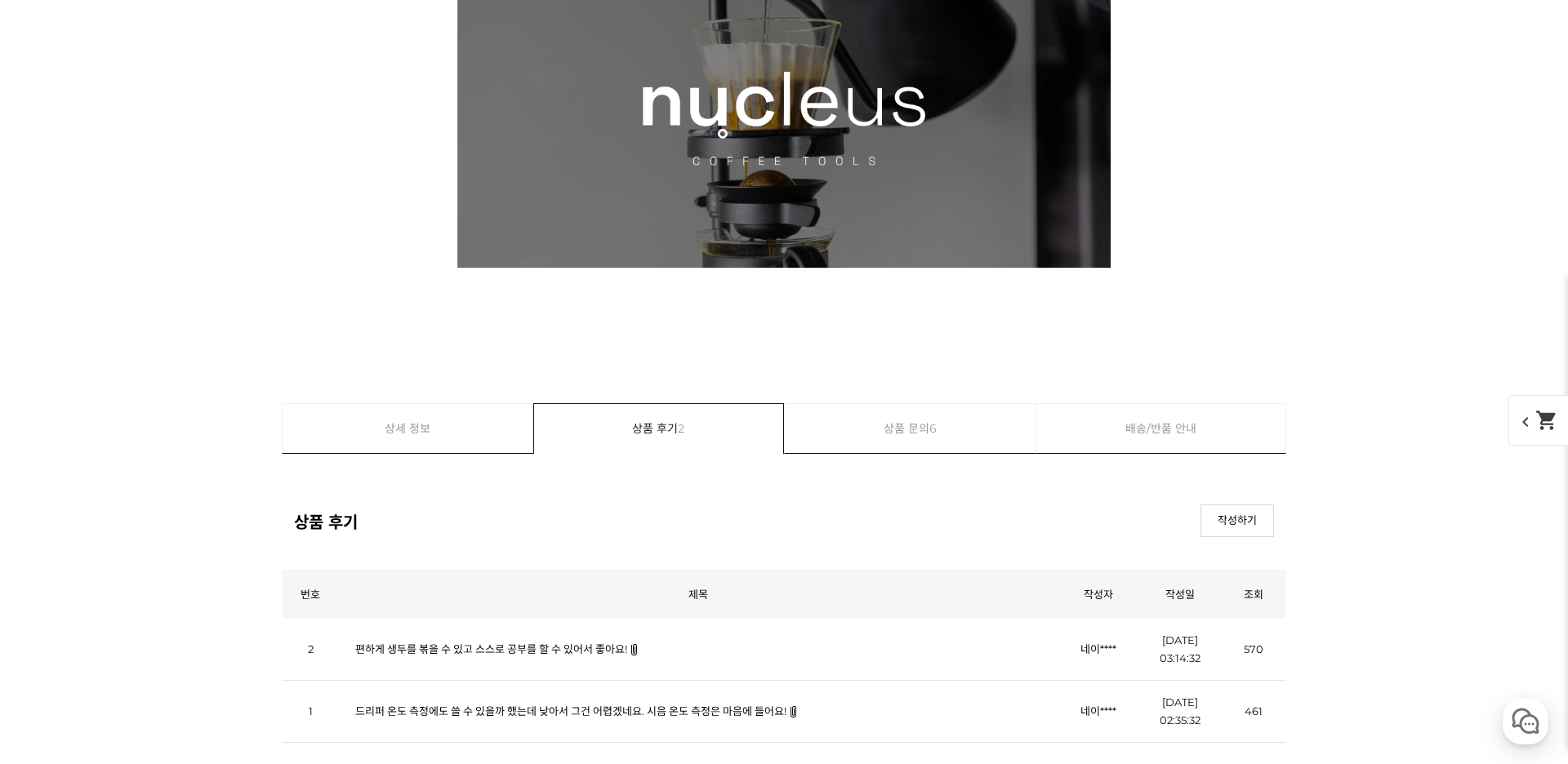
scroll to position [19998, 0]
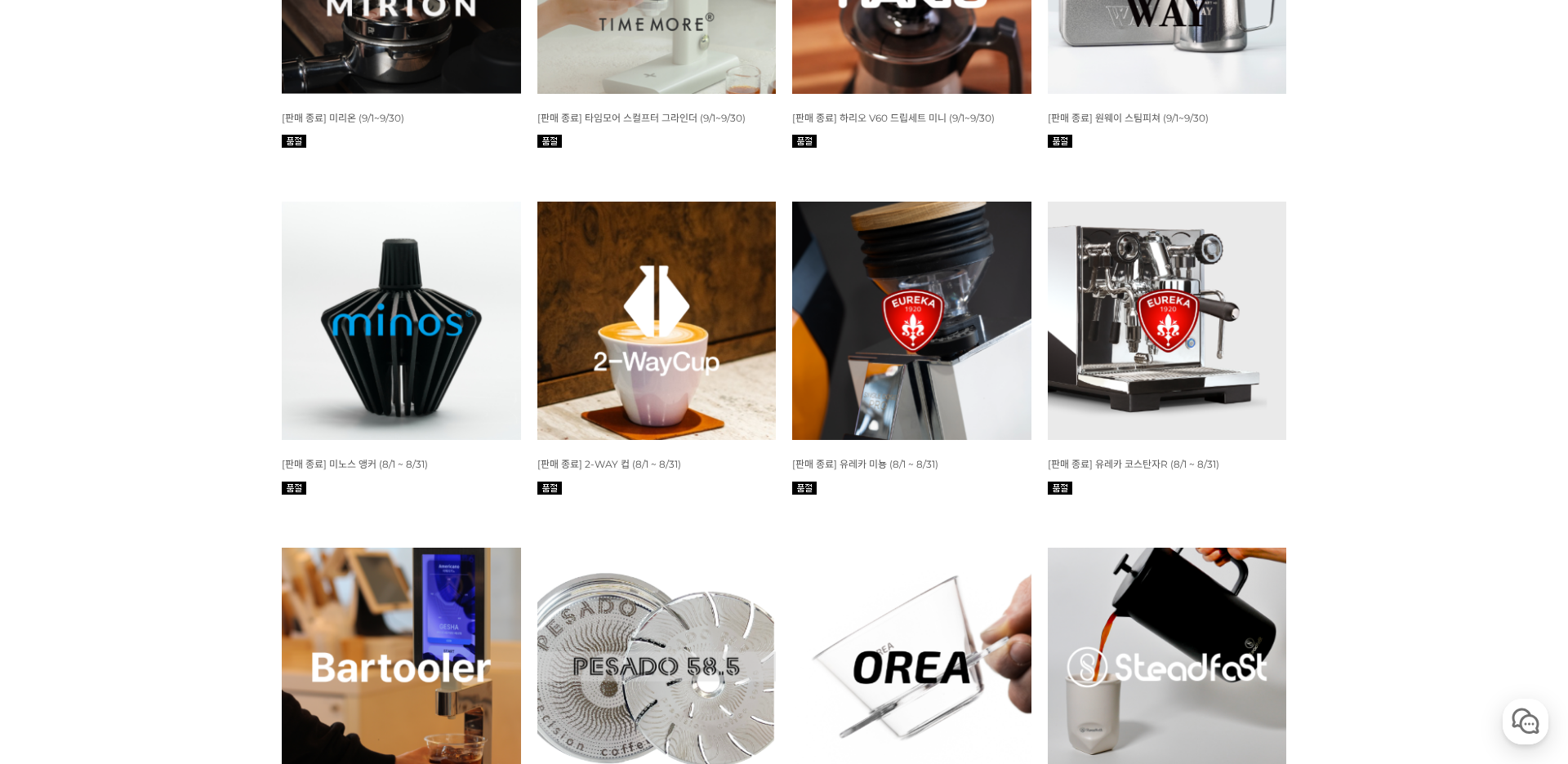
scroll to position [2605, 0]
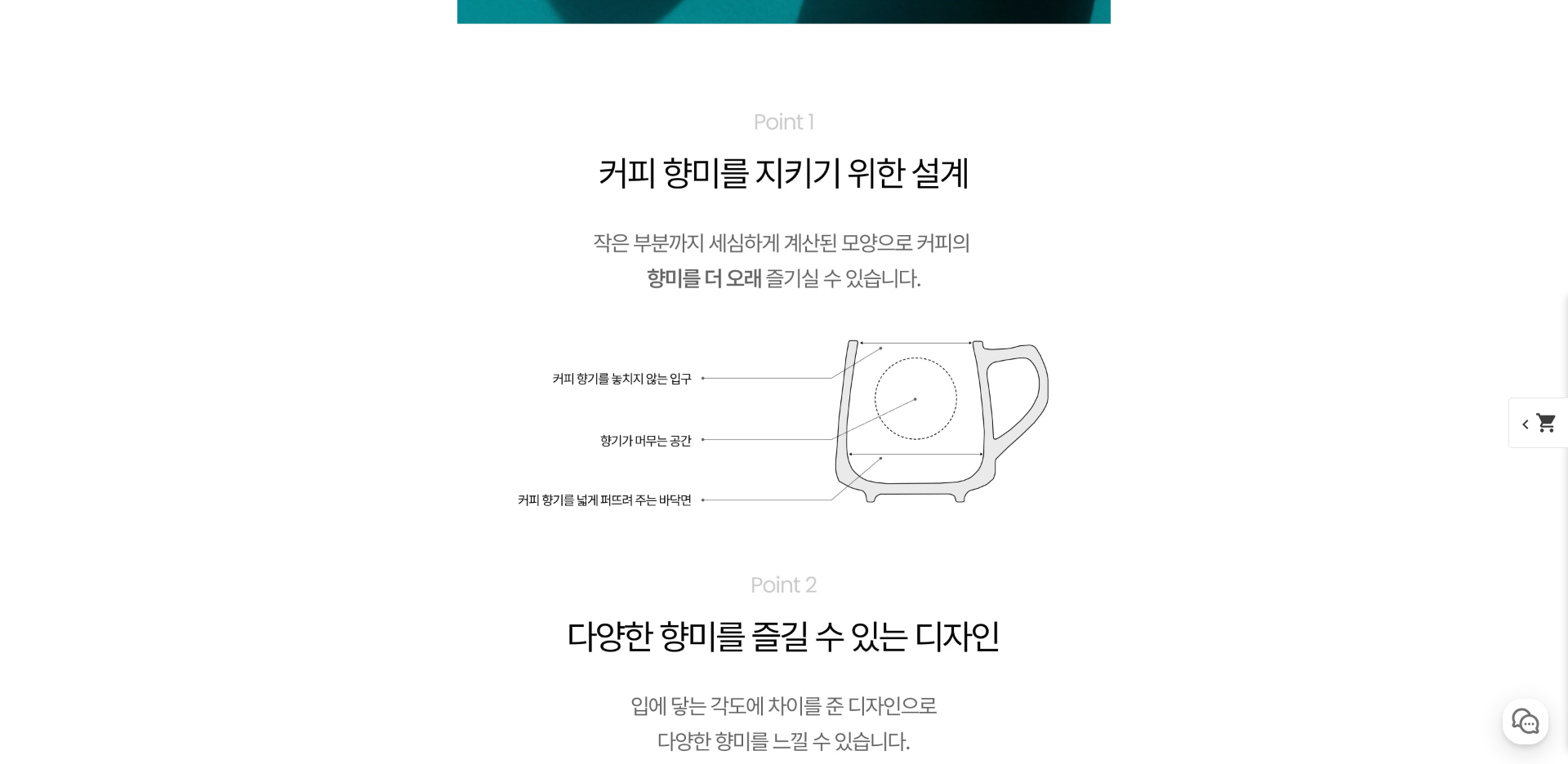
scroll to position [15521, 0]
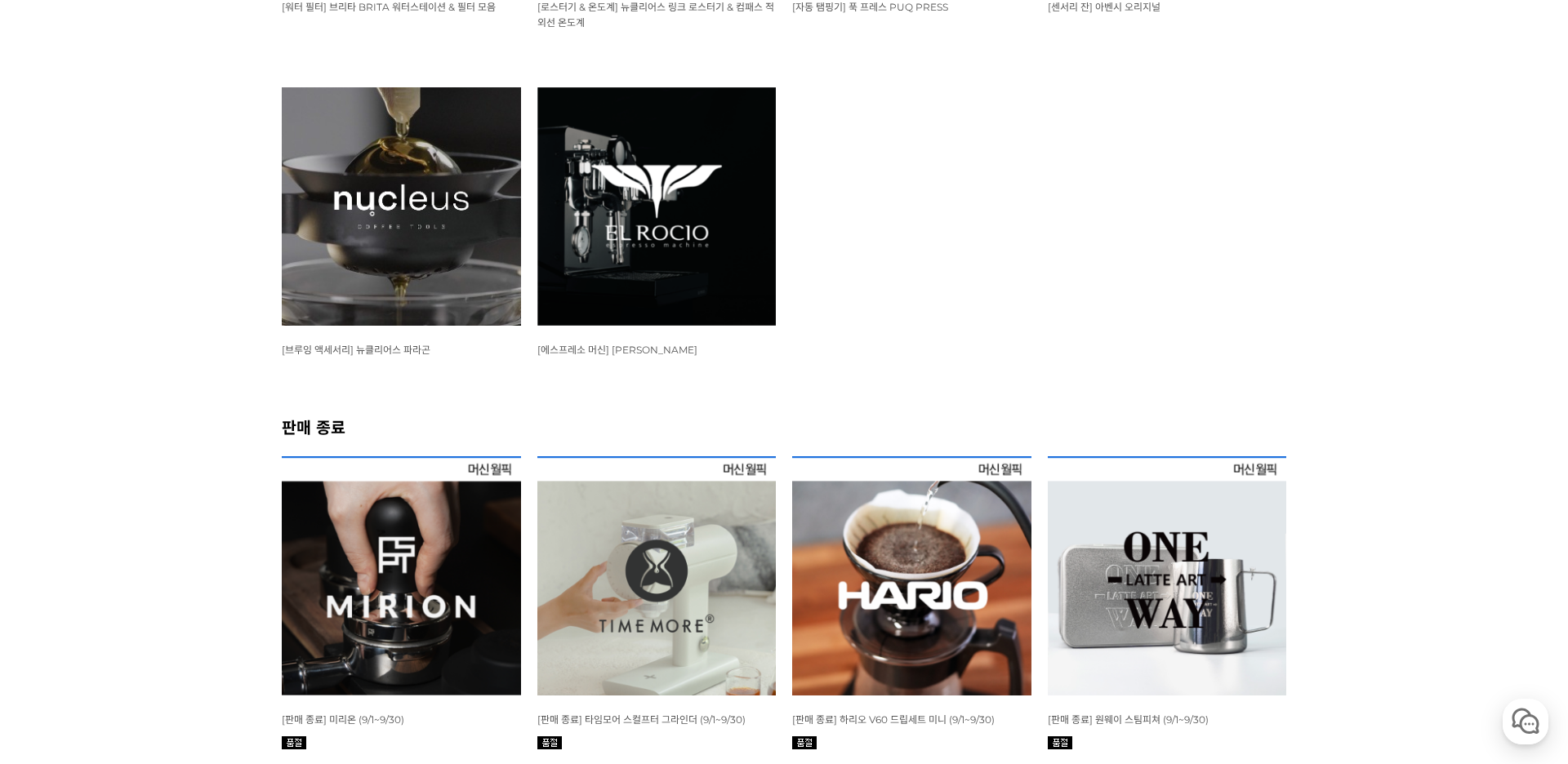
scroll to position [2055, 0]
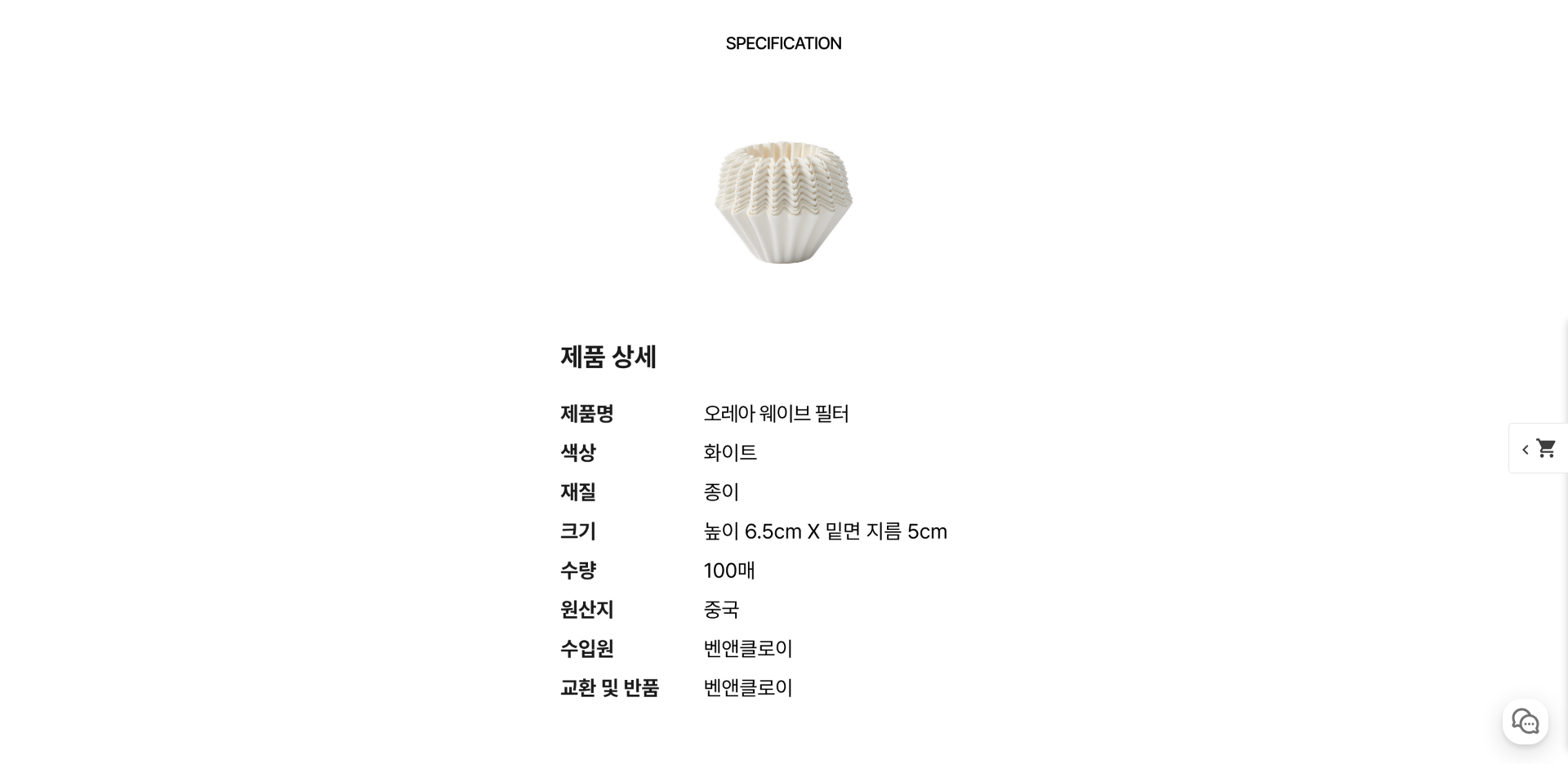
scroll to position [18213, 0]
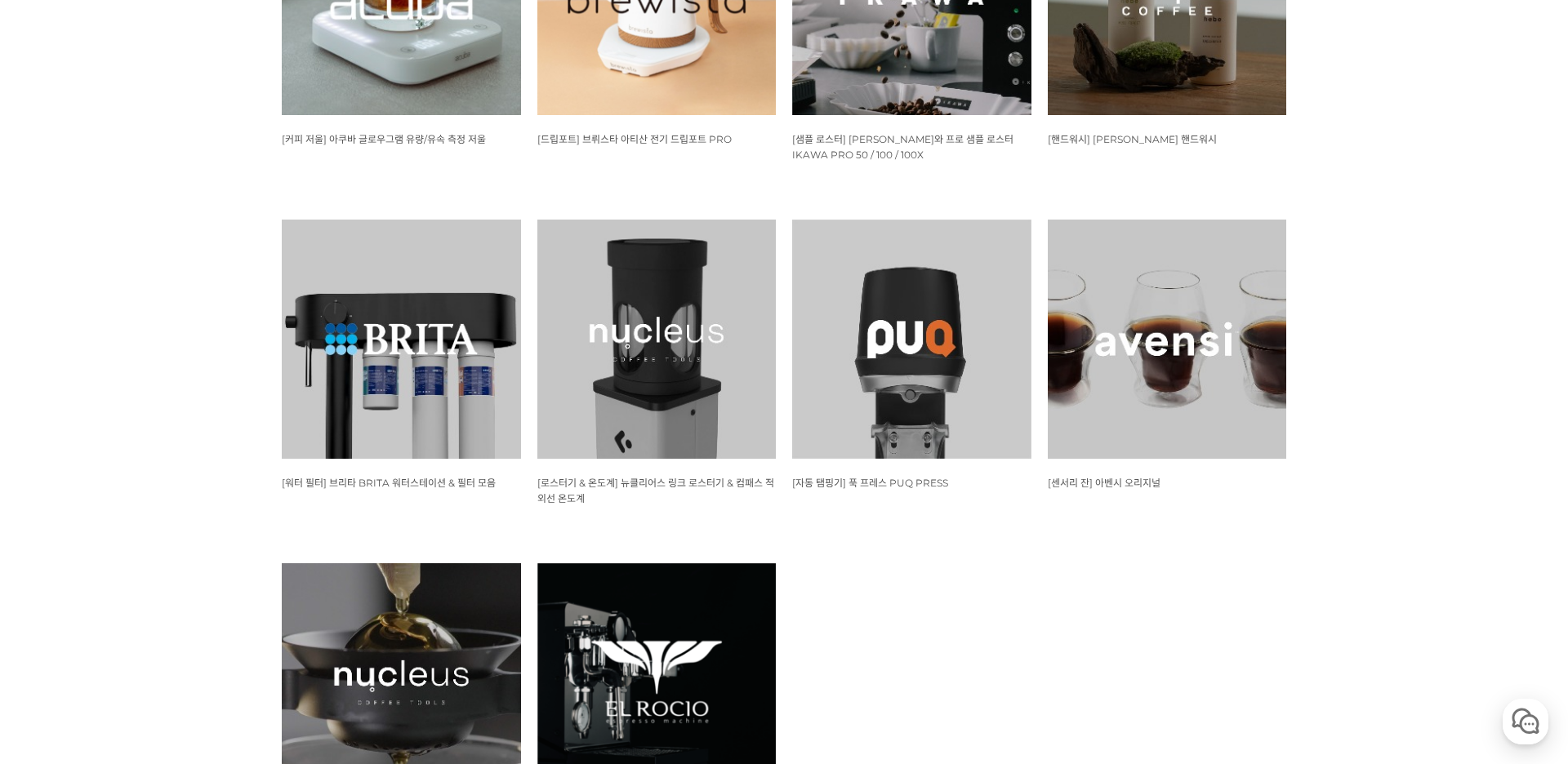
scroll to position [1513, 0]
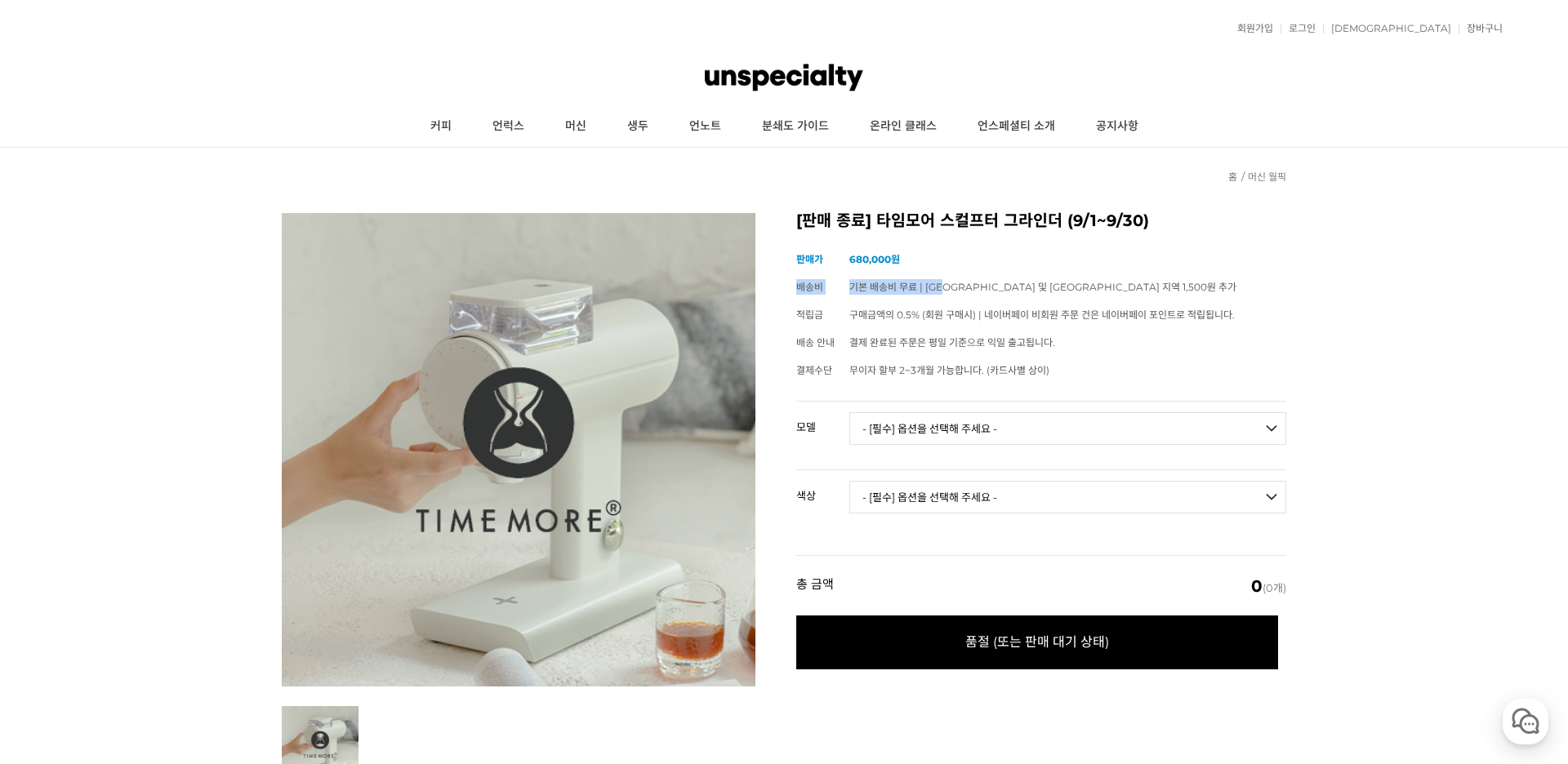
drag, startPoint x: 855, startPoint y: 268, endPoint x: 946, endPoint y: 279, distance: 91.7
click at [946, 279] on tbody "상품명 [판매 종료] 타임모어 스컬프터 그라인더 (9/1~9/30) 판매가 680,000원 배송비 기본 배송비 무료 | 제주 및 도서산간 지역…" at bounding box center [1041, 315] width 490 height 138
click at [945, 252] on td "680,000원" at bounding box center [1068, 260] width 437 height 28
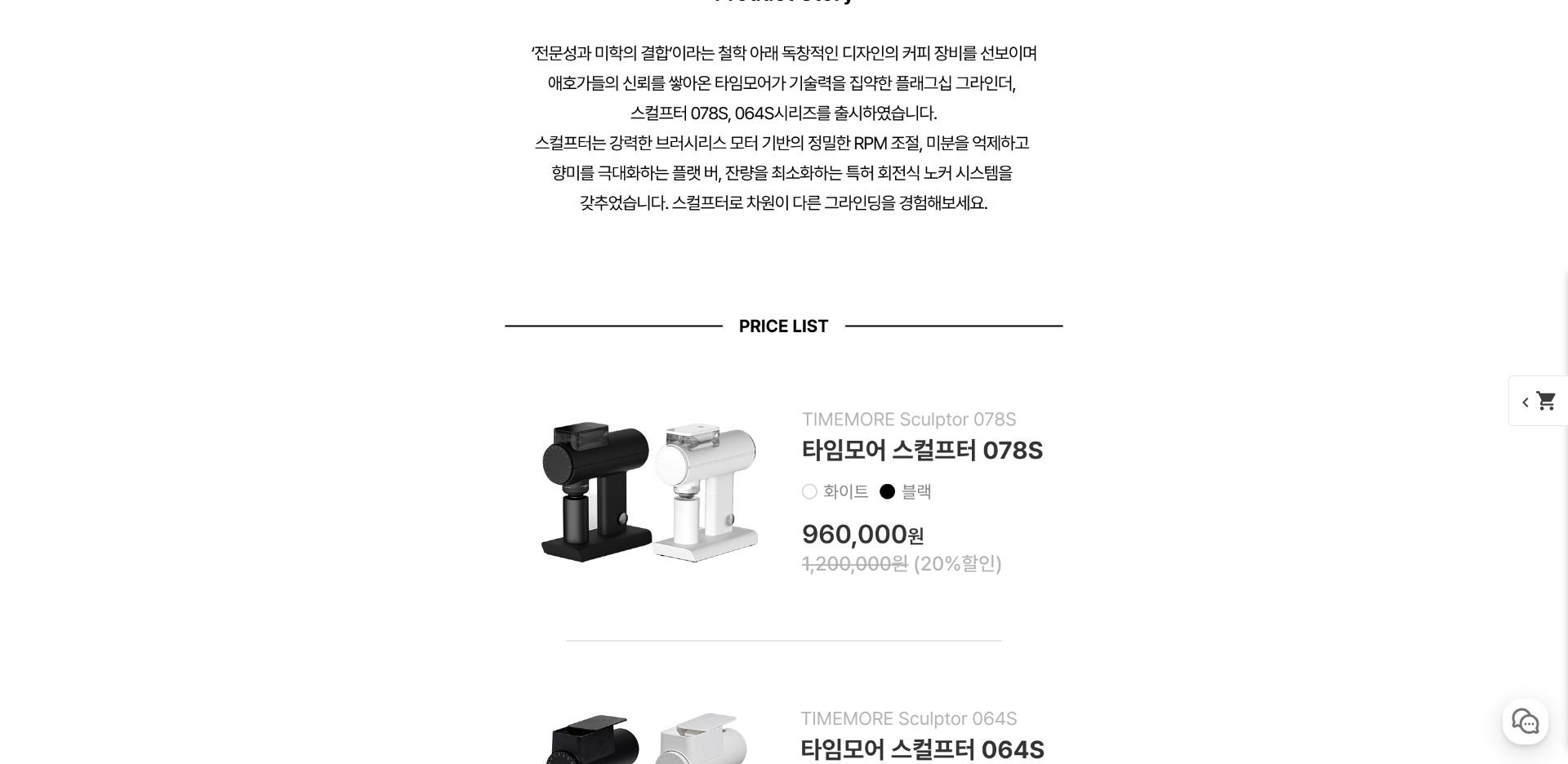
scroll to position [1708, 0]
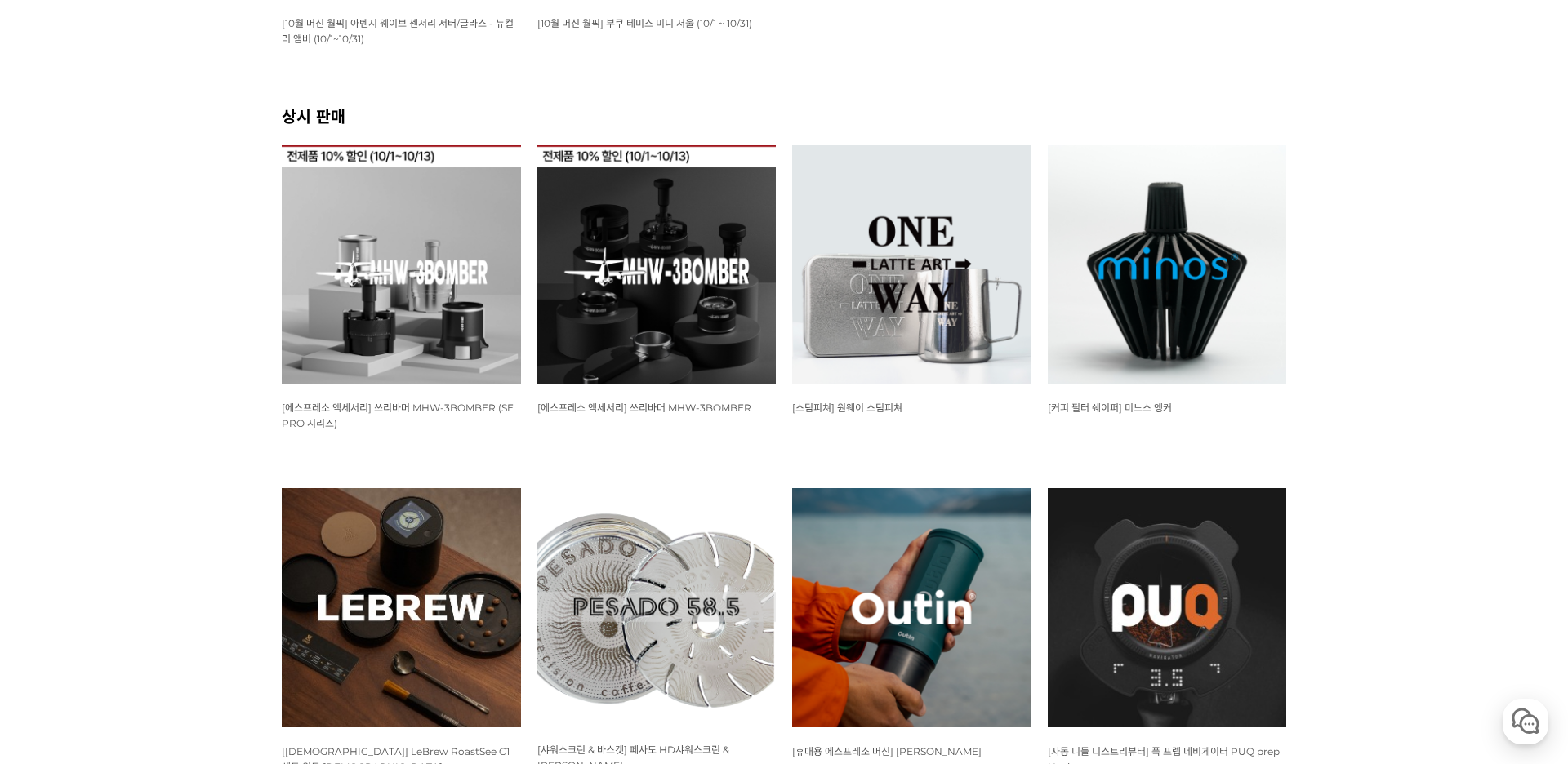
scroll to position [564, 0]
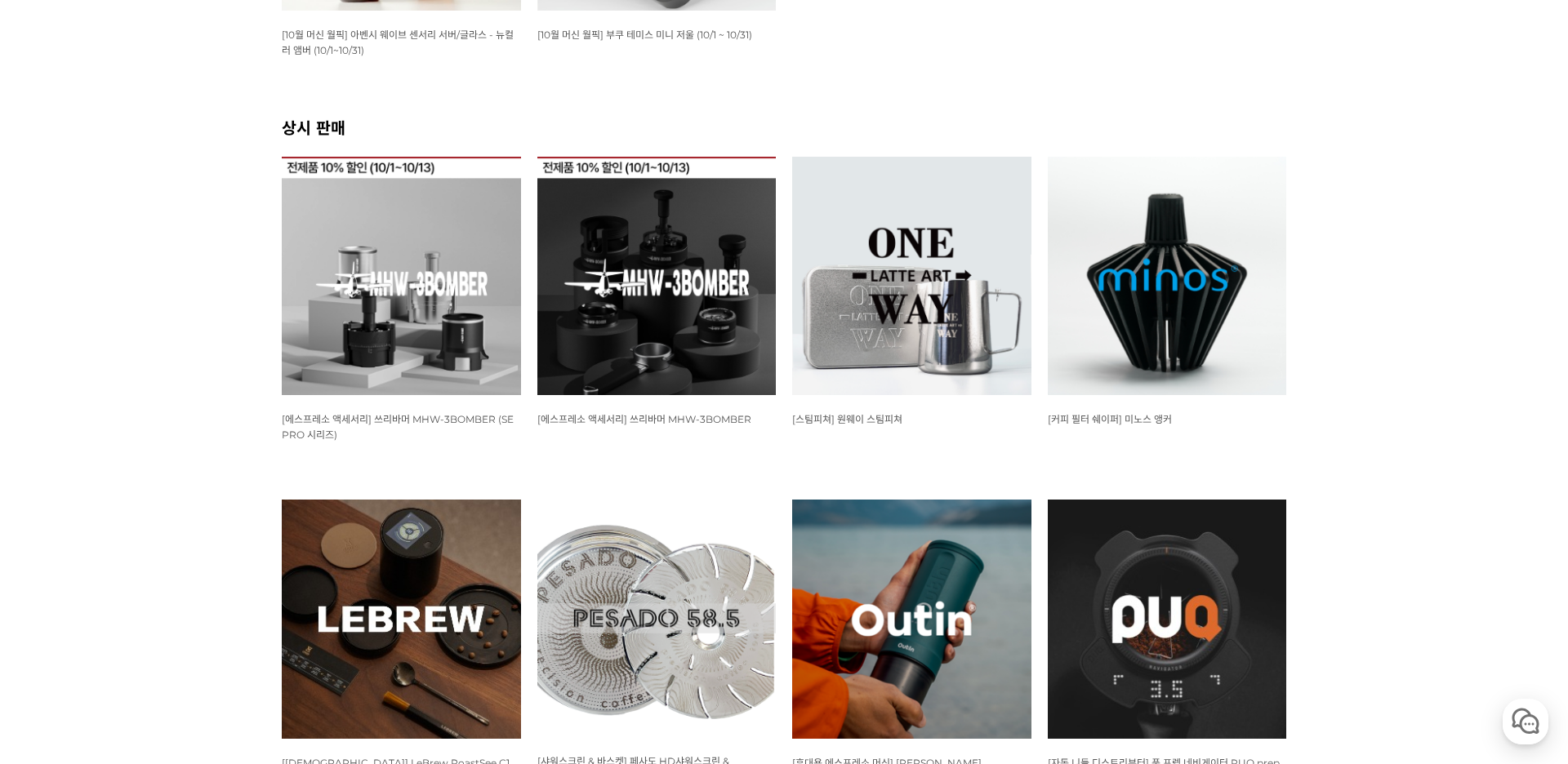
click at [1163, 323] on img at bounding box center [1167, 276] width 239 height 239
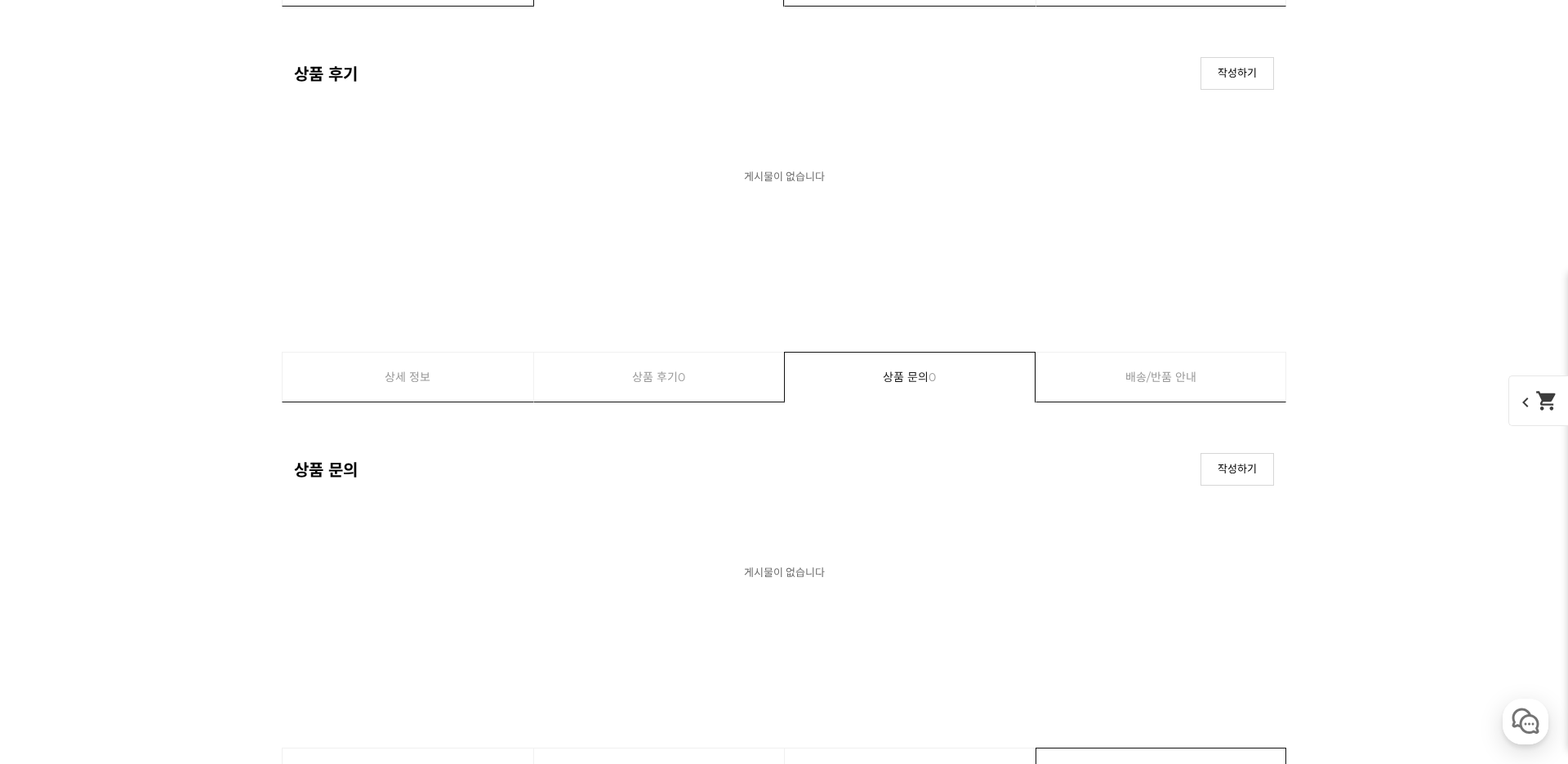
scroll to position [10118, 0]
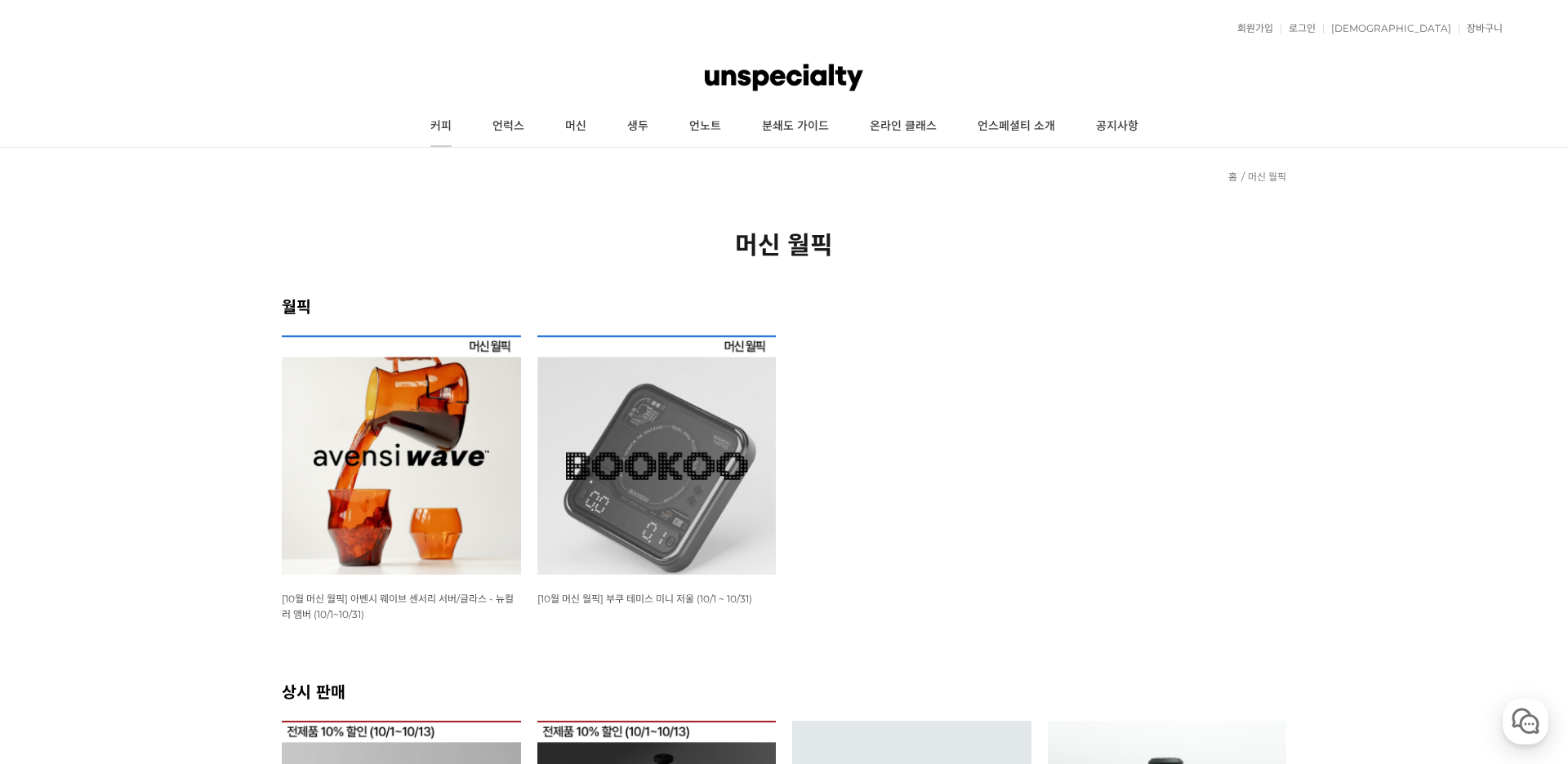
click at [442, 126] on link "커피" at bounding box center [440, 127] width 62 height 41
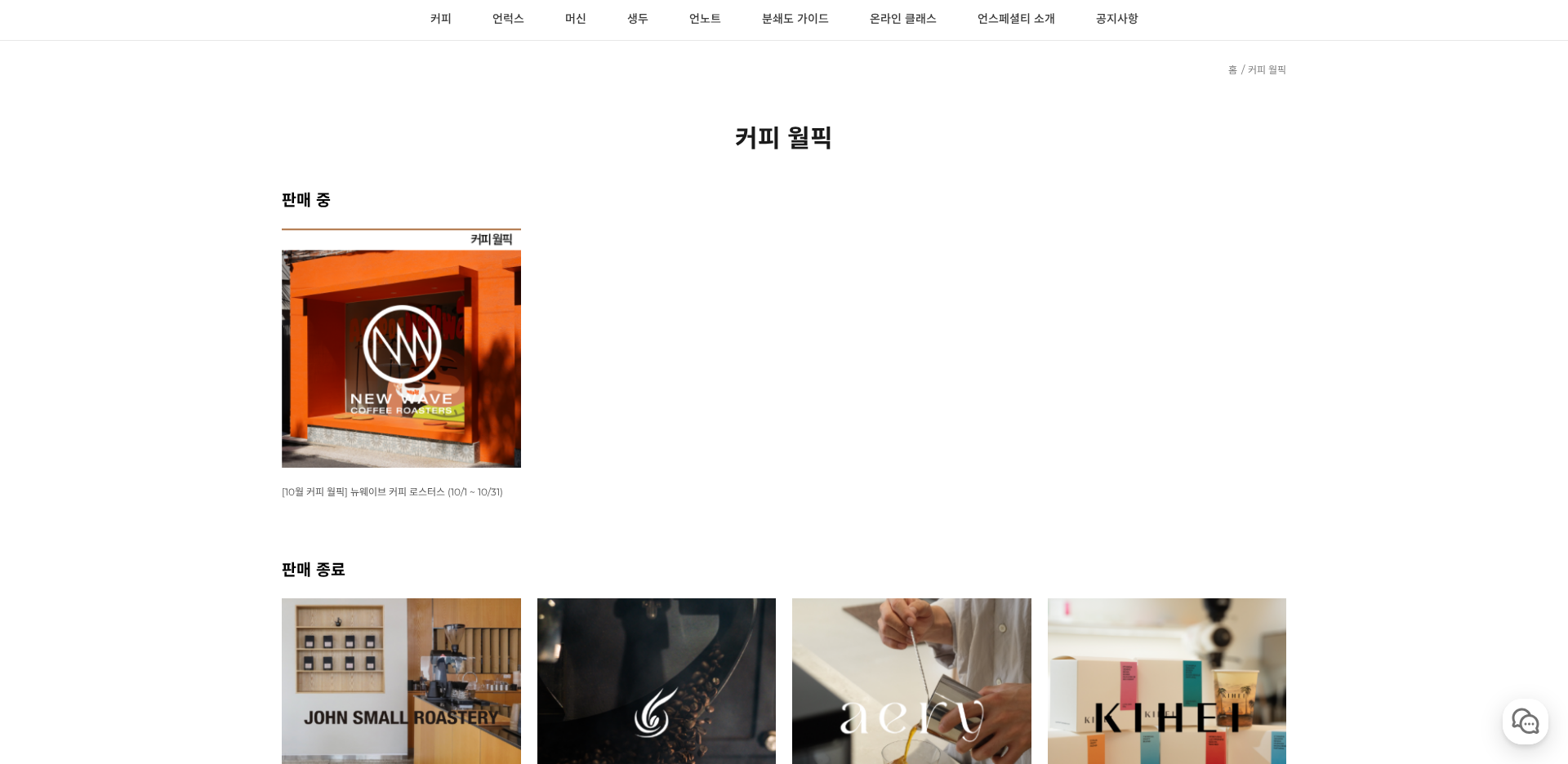
scroll to position [218, 0]
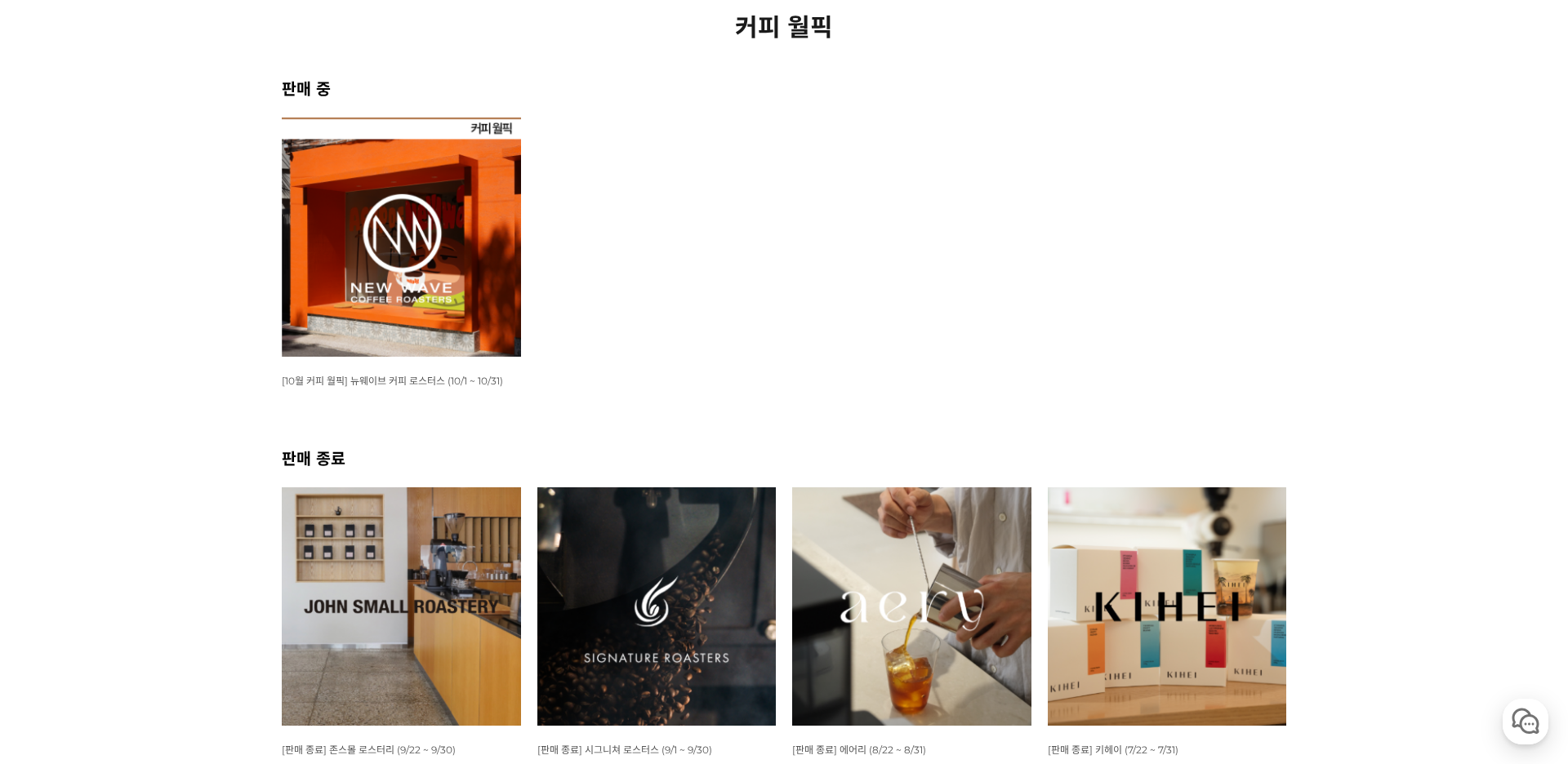
click at [439, 278] on img at bounding box center [401, 237] width 239 height 239
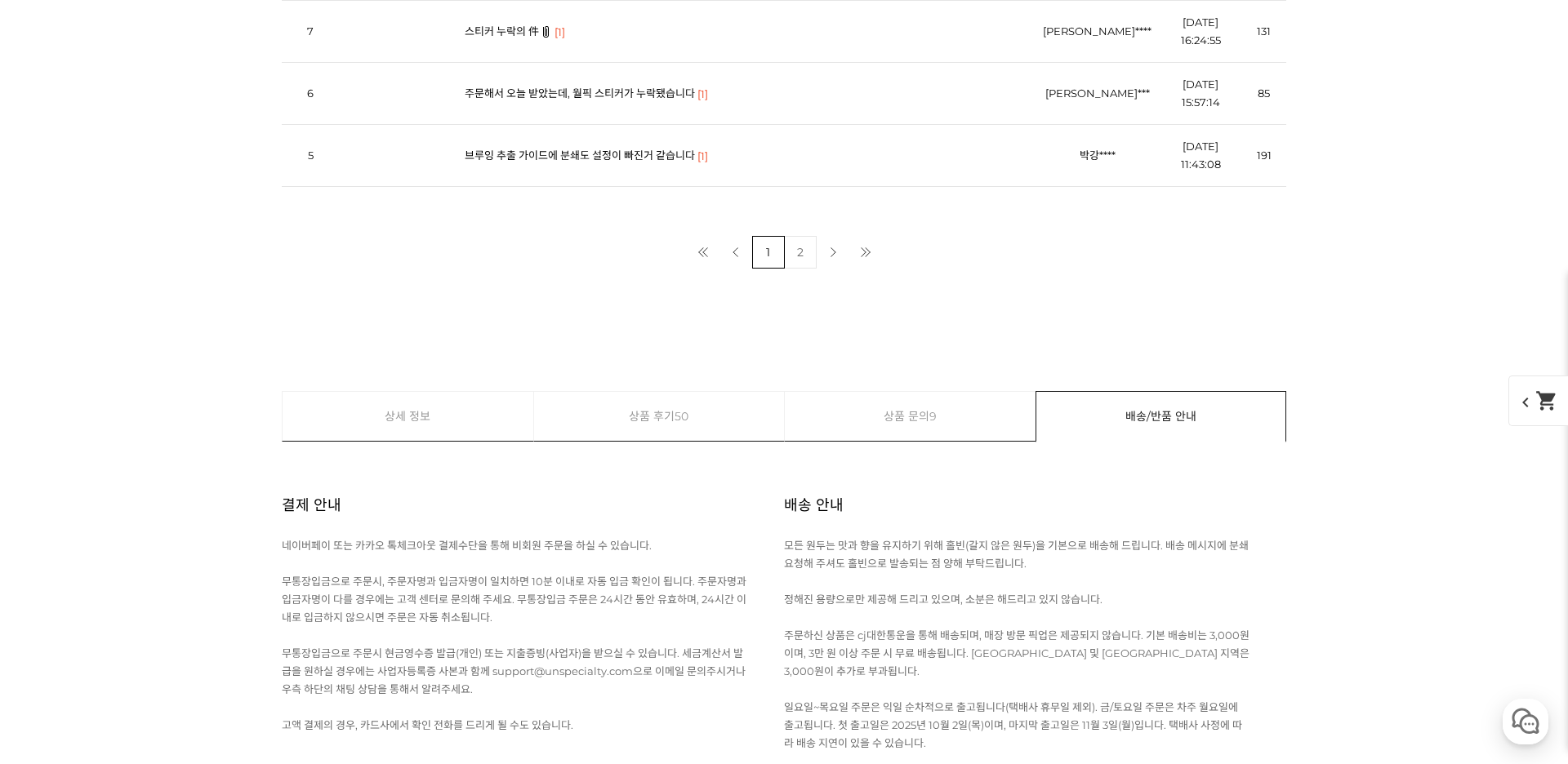
scroll to position [24281, 0]
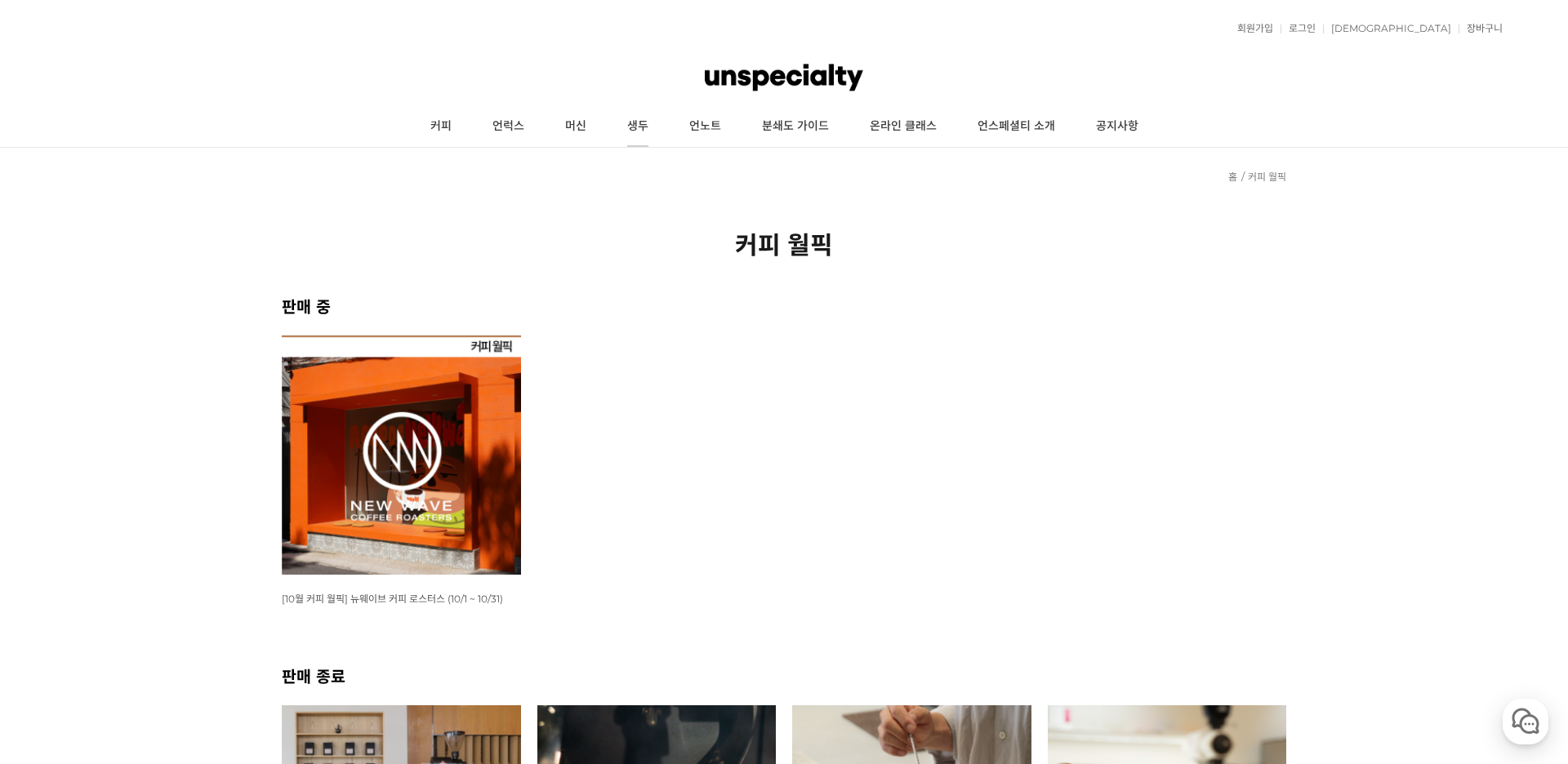
click at [658, 132] on link "생두" at bounding box center [637, 127] width 62 height 41
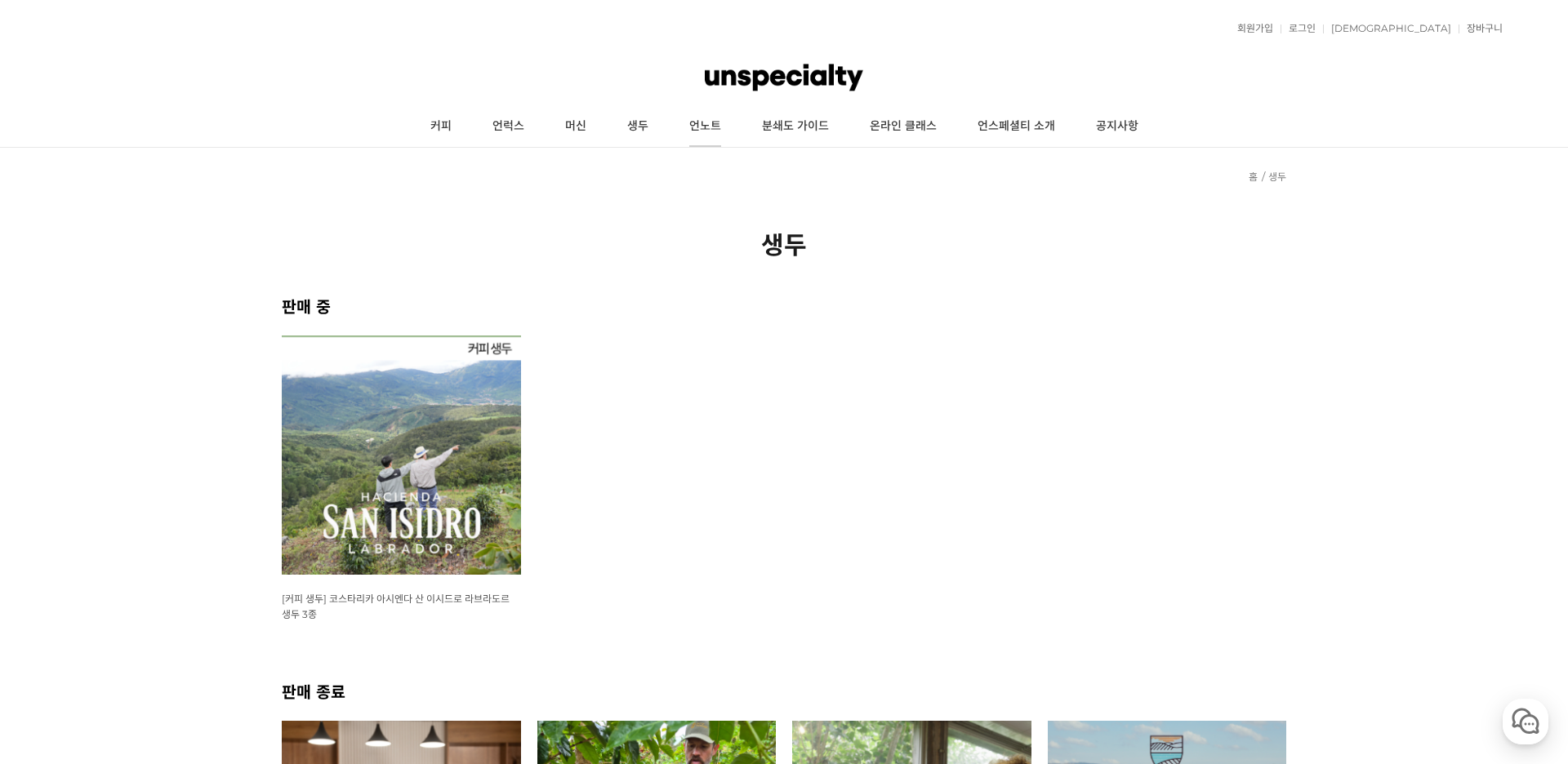
click at [705, 130] on link "언노트" at bounding box center [705, 127] width 73 height 41
click at [788, 123] on link "분쇄도 가이드" at bounding box center [795, 127] width 108 height 41
click at [1206, 340] on ul "WISH ADD OPTION 상품명 : [커피 생두] 코스타리카 아시엔다 산 이시드로 라브라도르 생두 3종 판매가 : 29,000원" at bounding box center [784, 507] width 1021 height 344
